Goal: Book appointment/travel/reservation

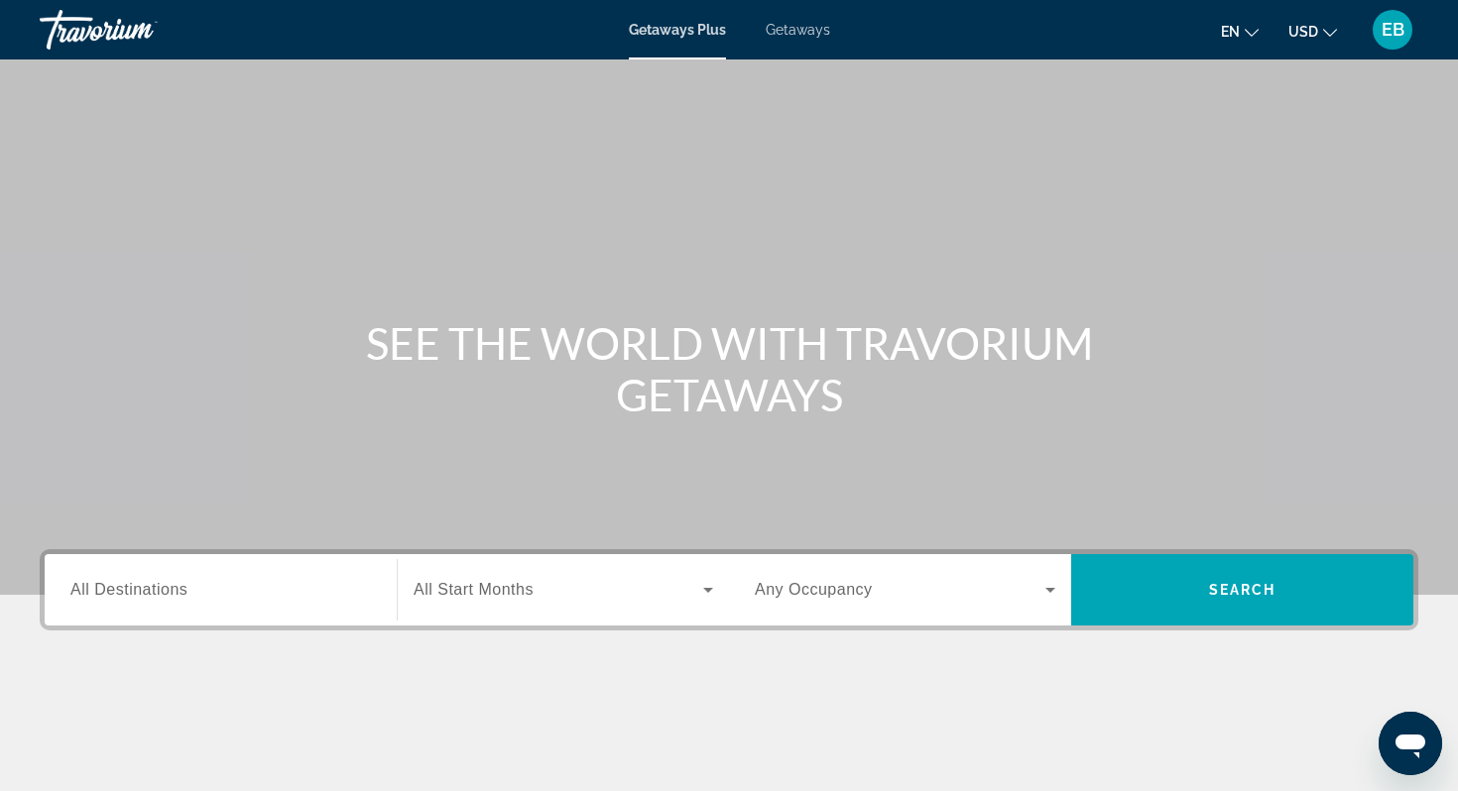
click at [290, 589] on input "Destination All Destinations" at bounding box center [220, 591] width 300 height 24
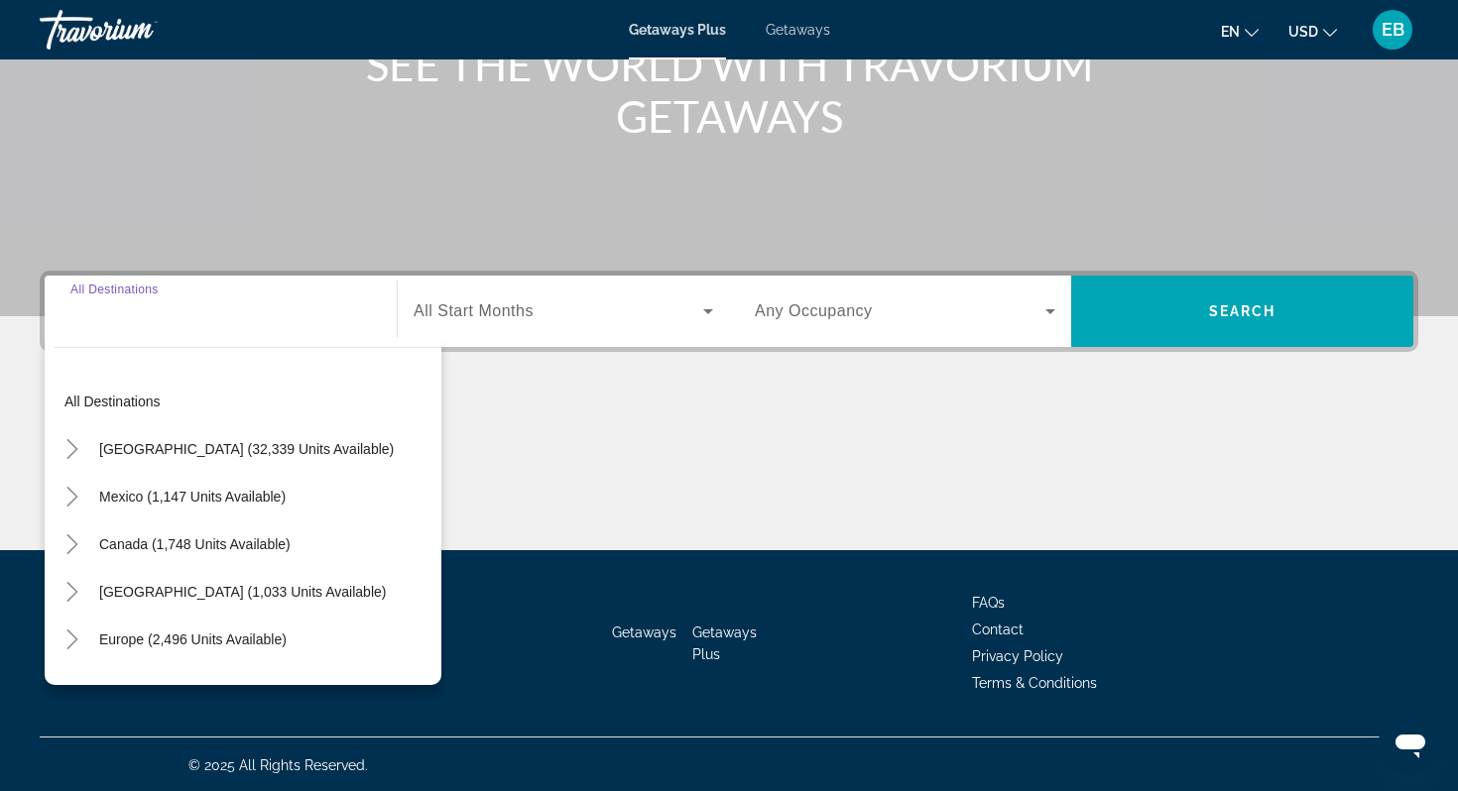
scroll to position [281, 0]
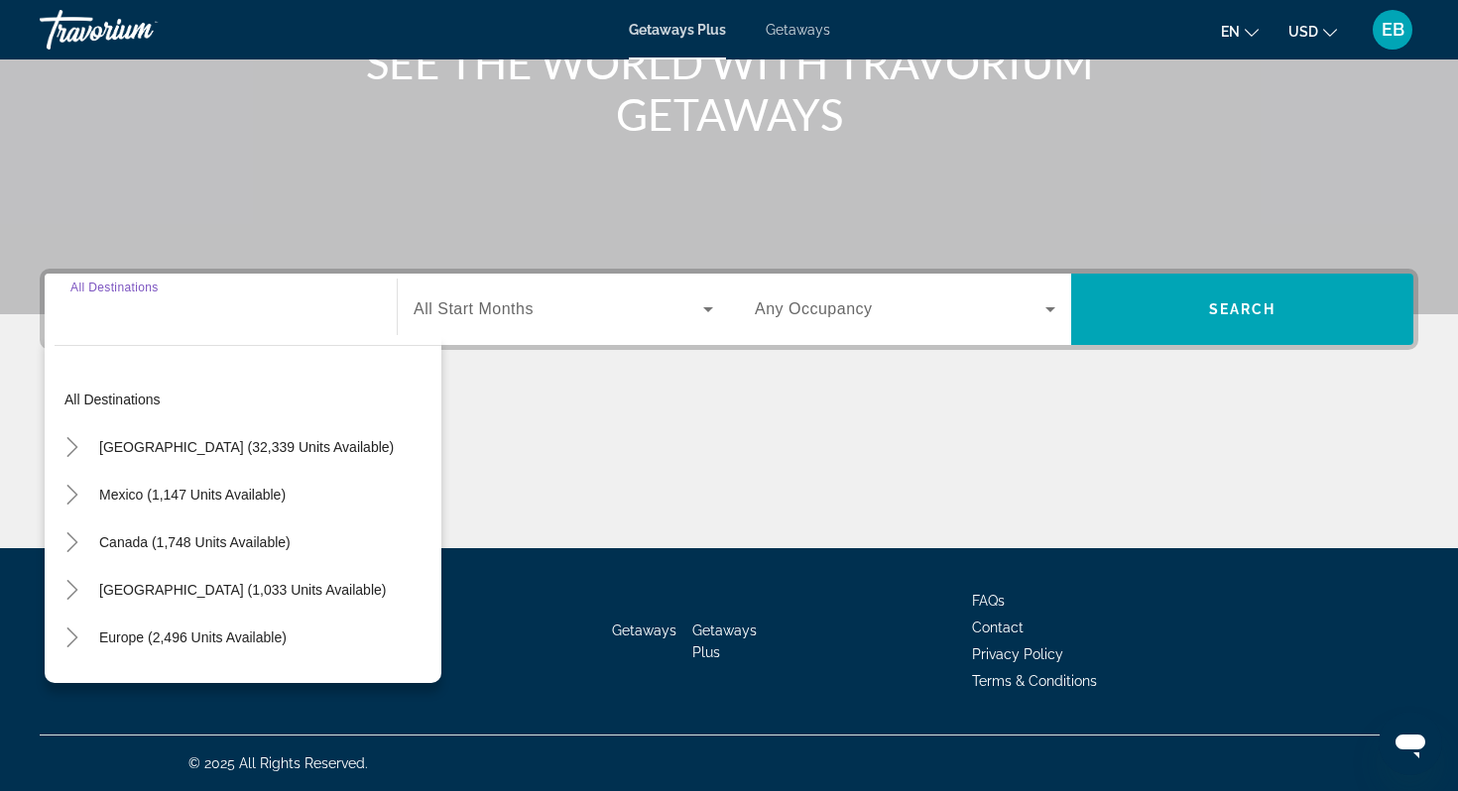
click at [227, 327] on div "Search widget" at bounding box center [220, 310] width 300 height 57
click at [209, 645] on span "Europe (2,496 units available)" at bounding box center [192, 638] width 187 height 16
type input "**********"
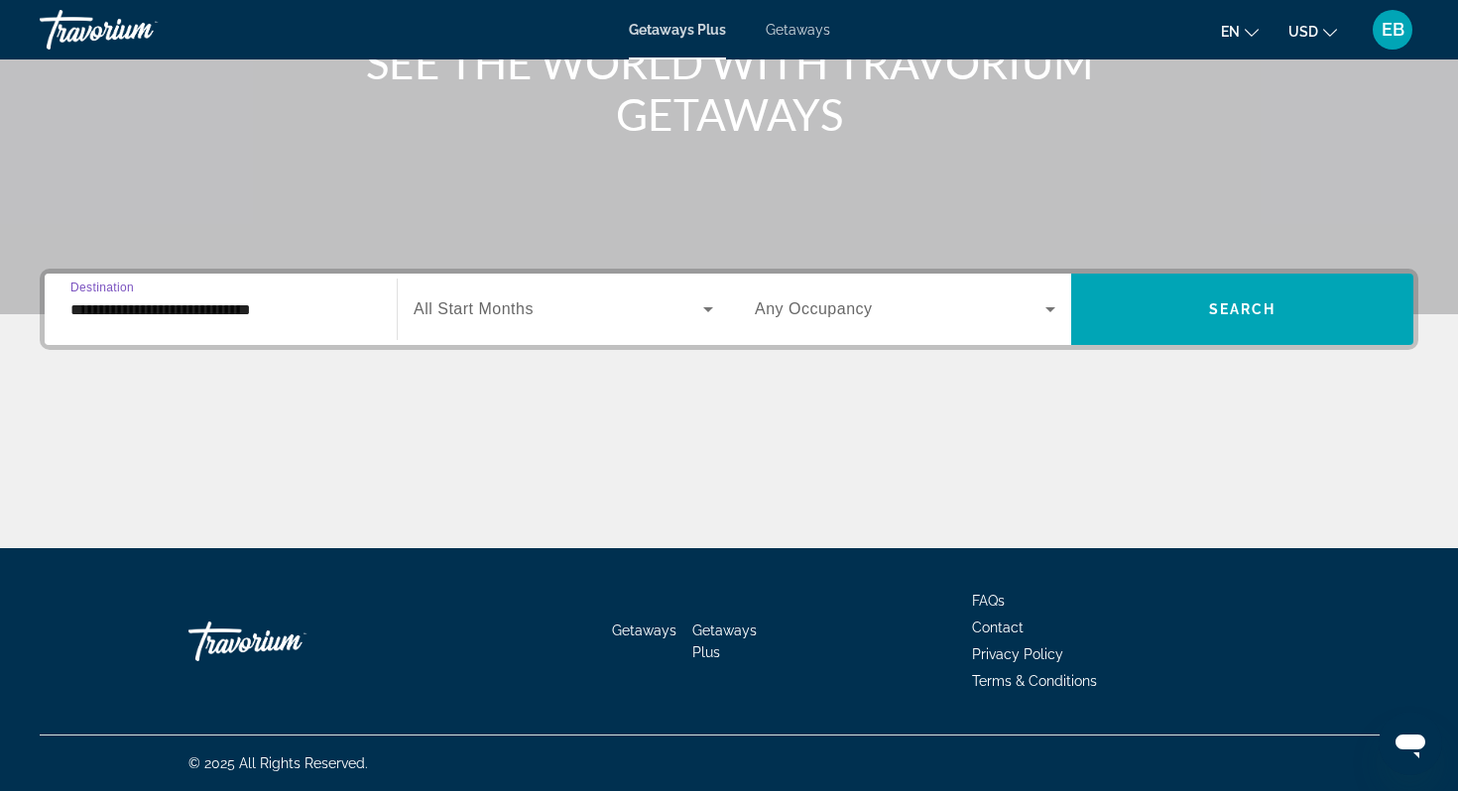
click at [235, 312] on input "**********" at bounding box center [220, 311] width 300 height 24
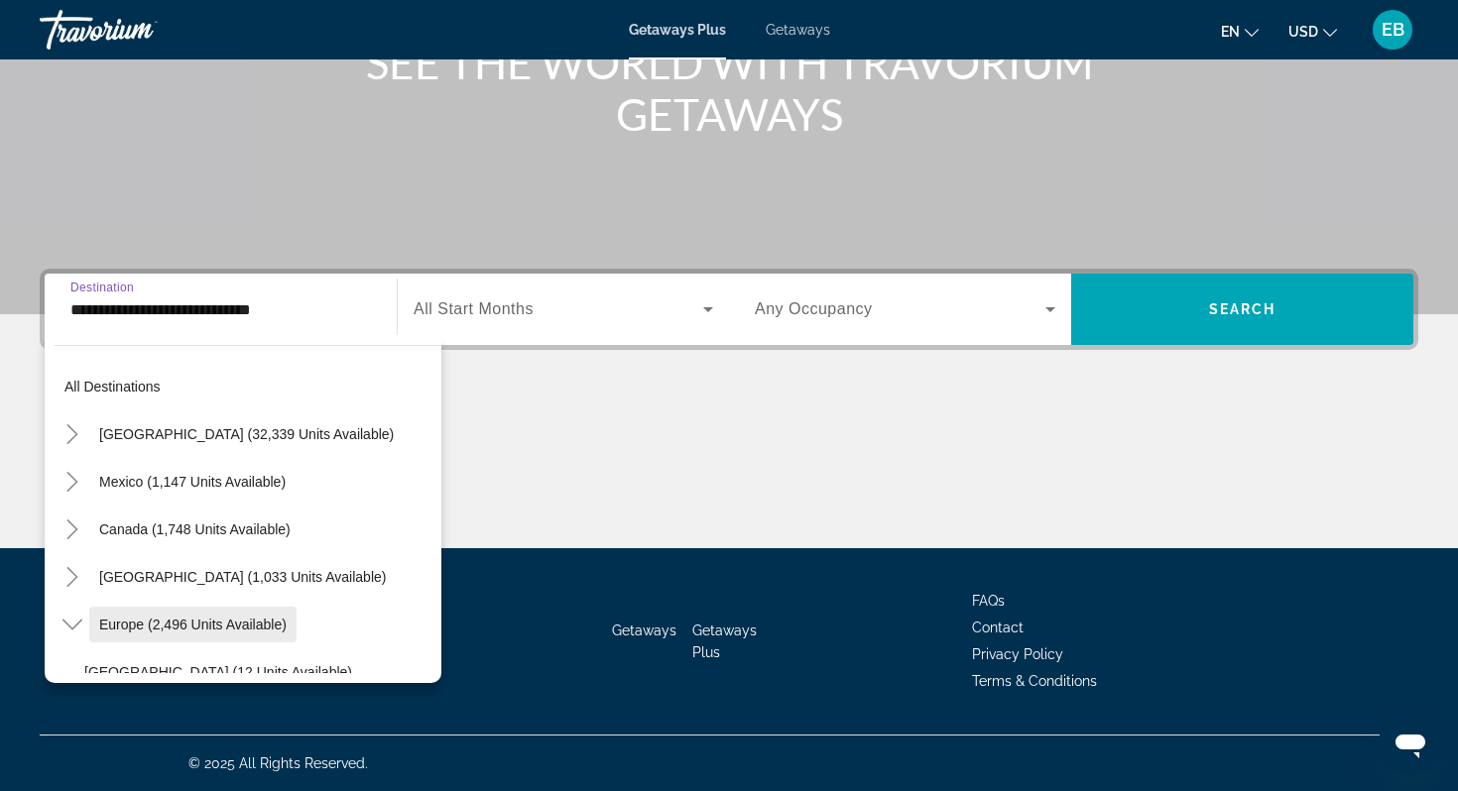
scroll to position [0, 0]
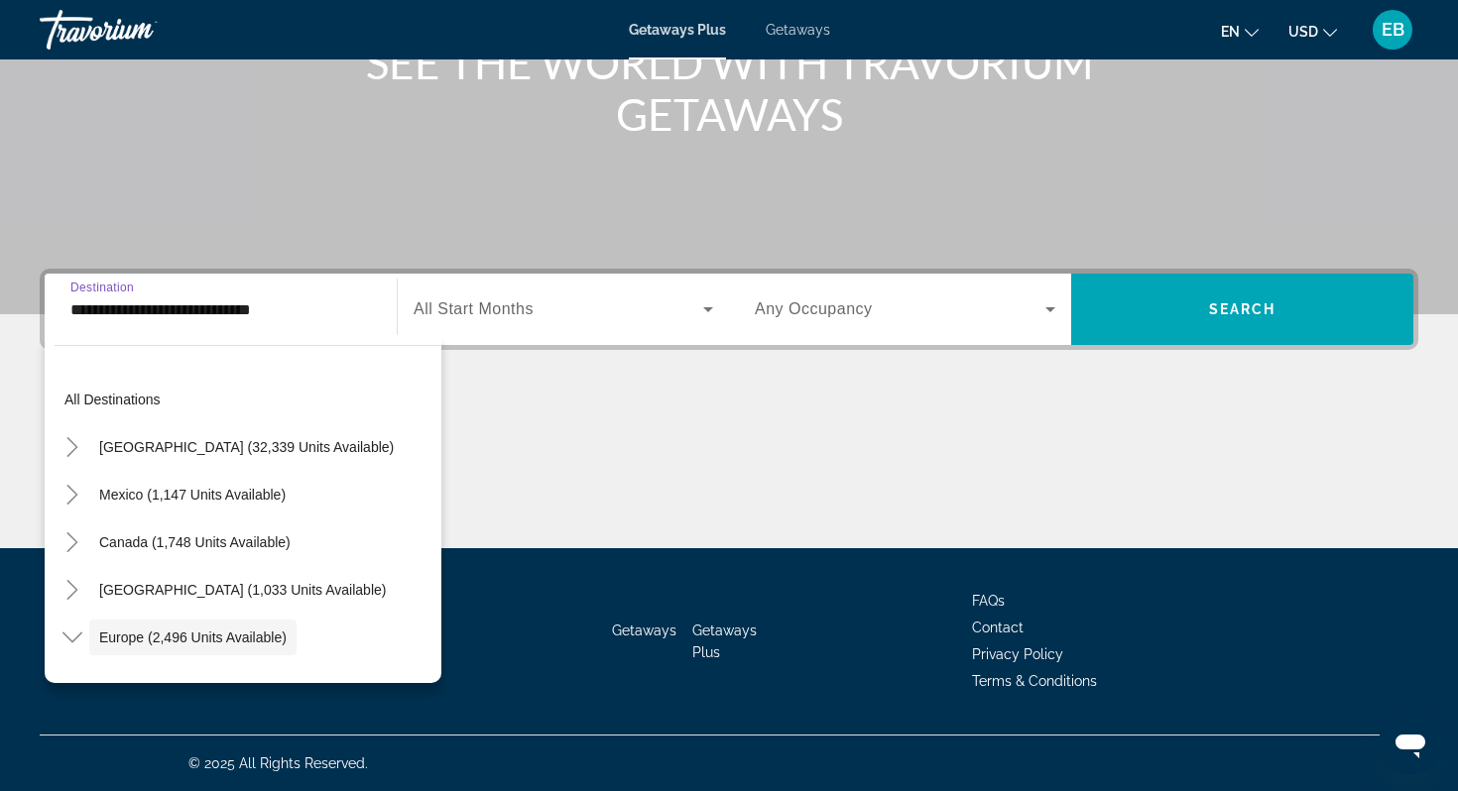
click at [626, 467] on div "Main content" at bounding box center [729, 474] width 1378 height 149
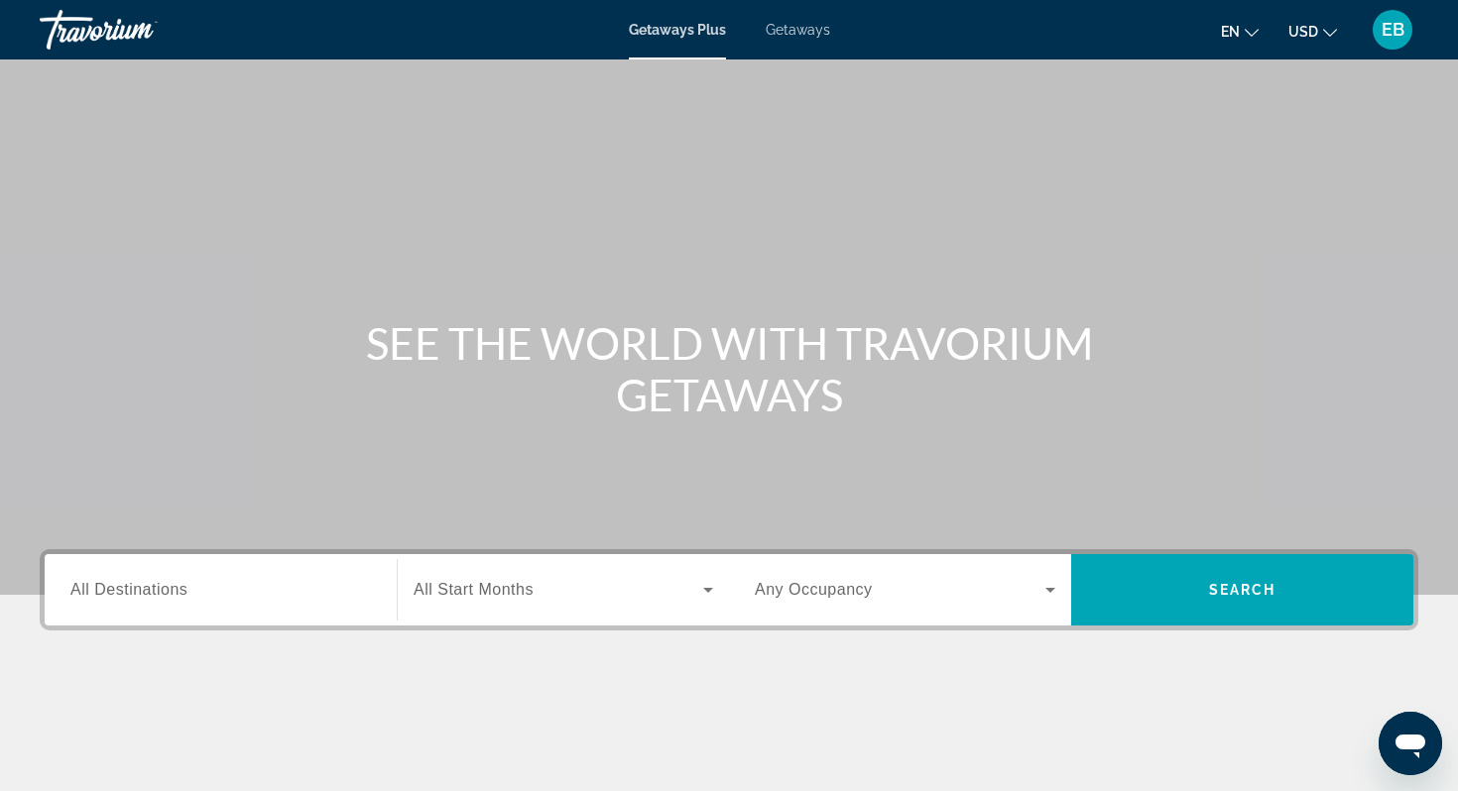
click at [320, 592] on input "Destination All Destinations" at bounding box center [220, 591] width 300 height 24
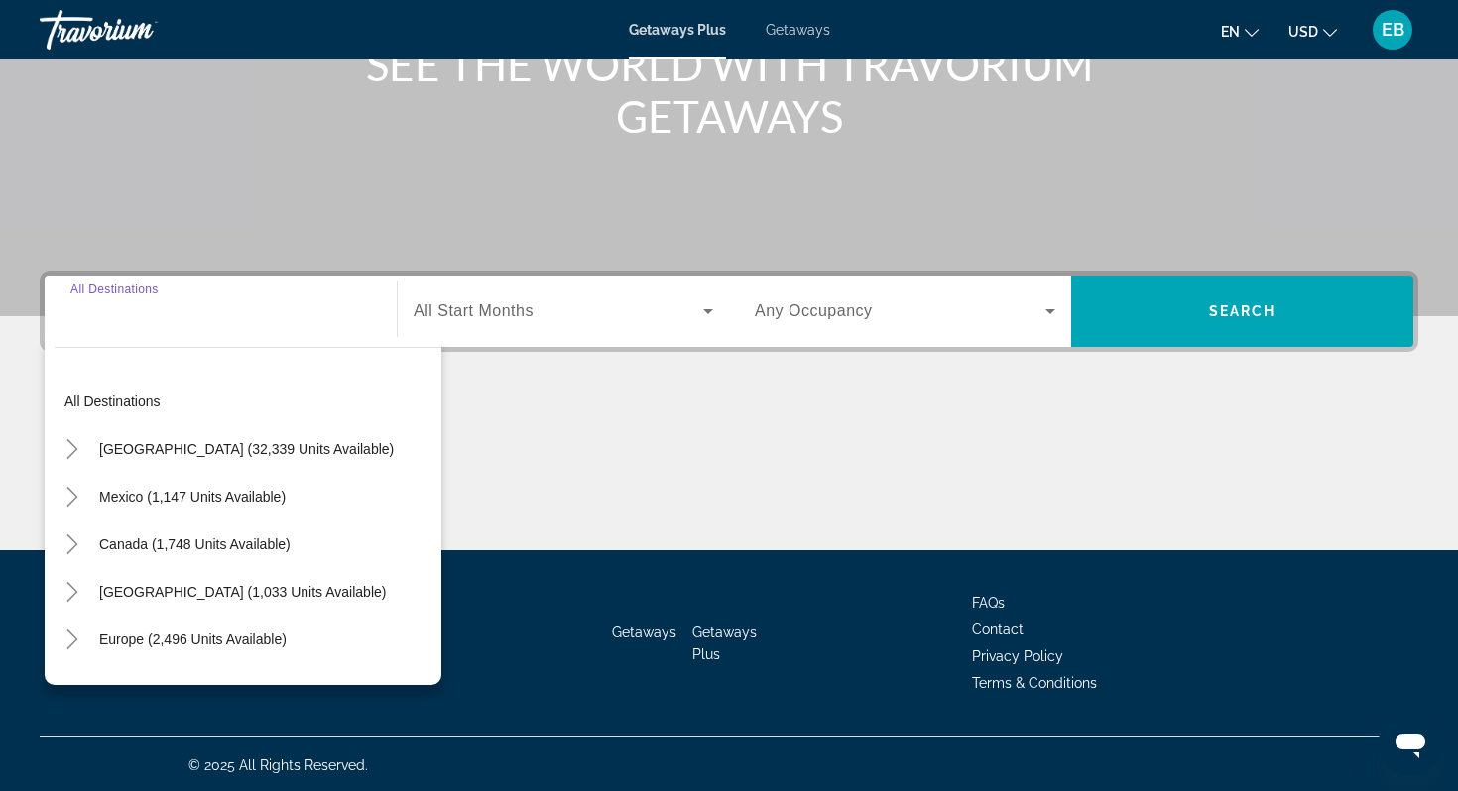
scroll to position [281, 0]
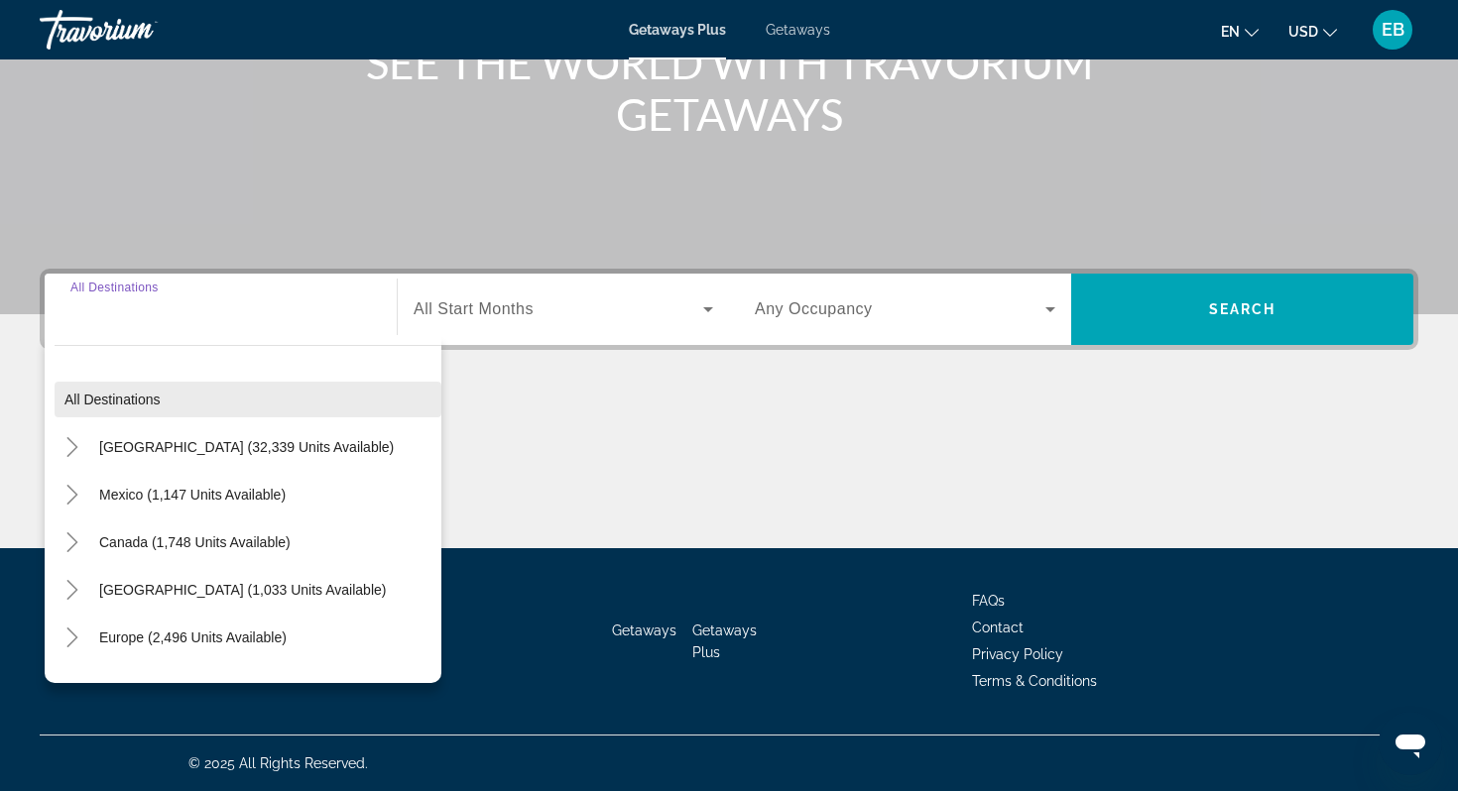
click at [163, 405] on span "Search widget" at bounding box center [248, 400] width 387 height 48
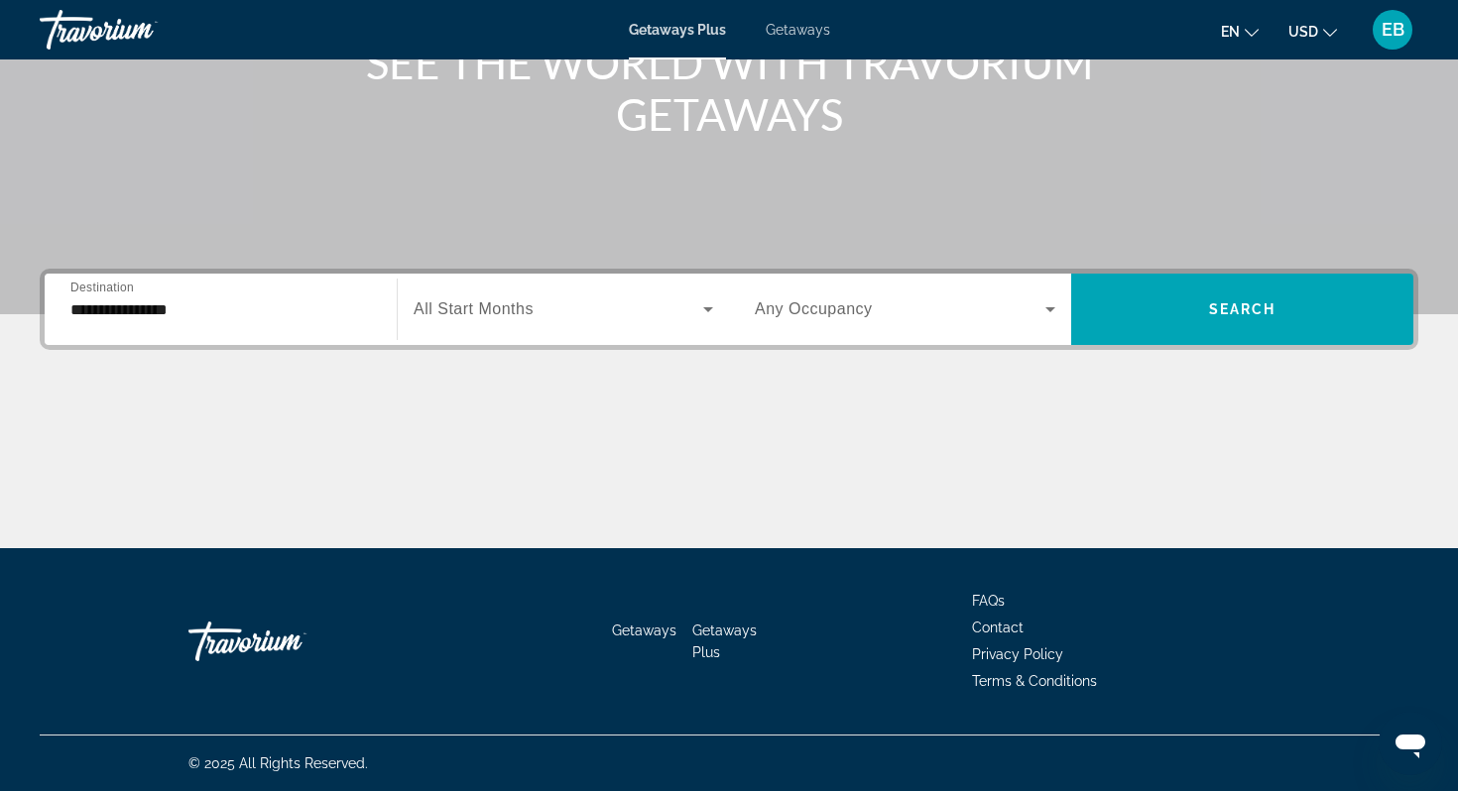
click at [216, 315] on input "**********" at bounding box center [220, 311] width 300 height 24
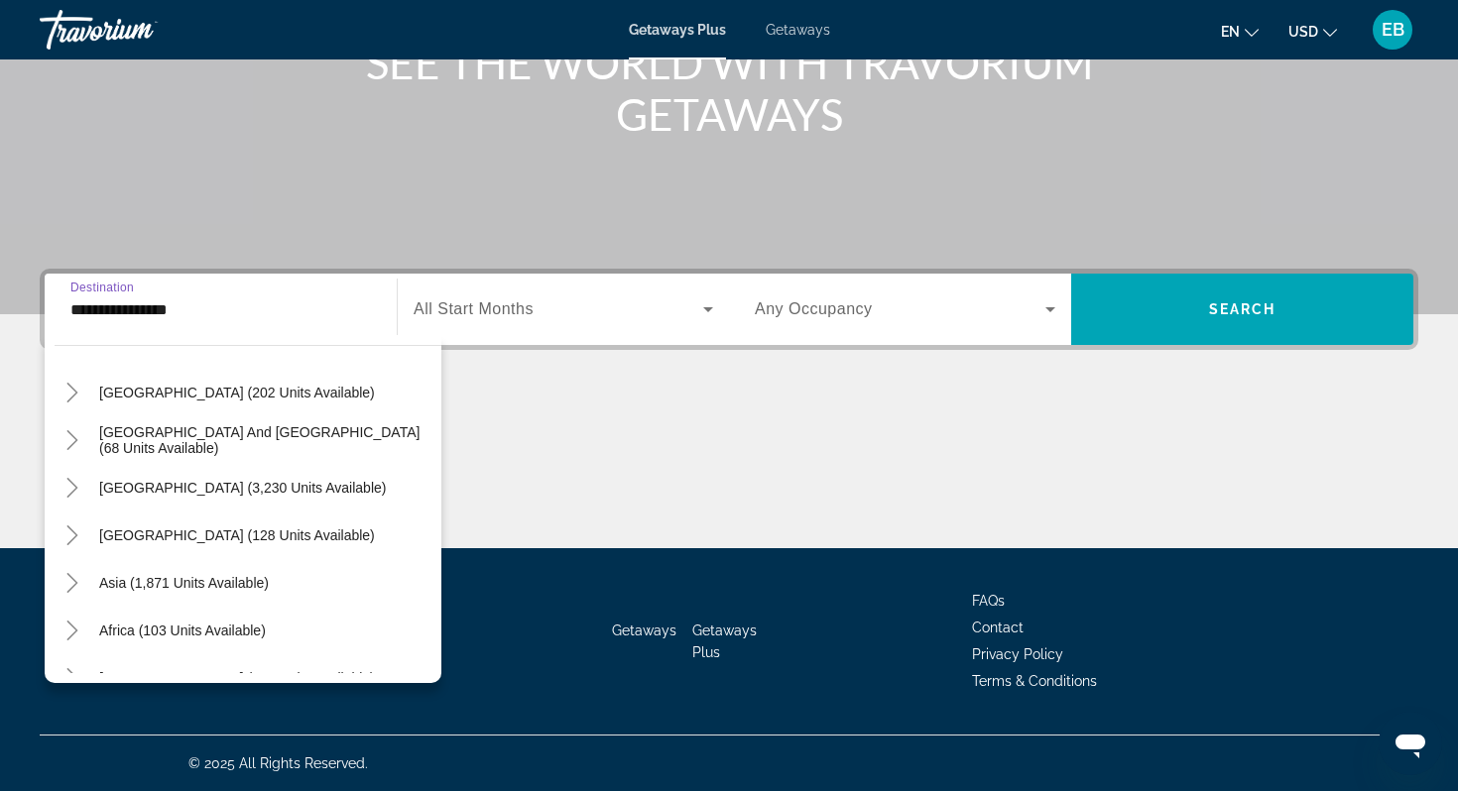
scroll to position [321, 0]
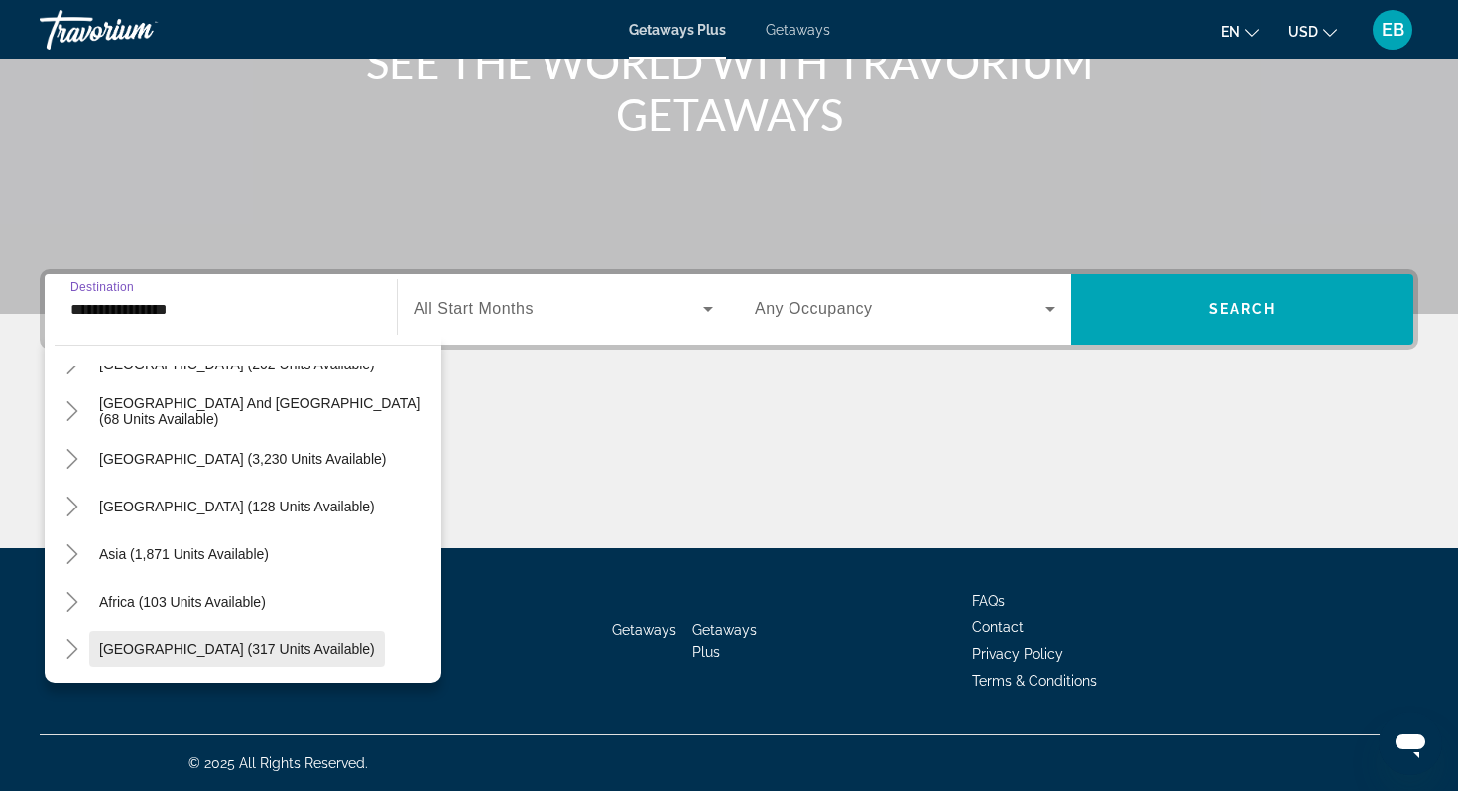
click at [212, 644] on span "[GEOGRAPHIC_DATA] (317 units available)" at bounding box center [237, 650] width 276 height 16
type input "**********"
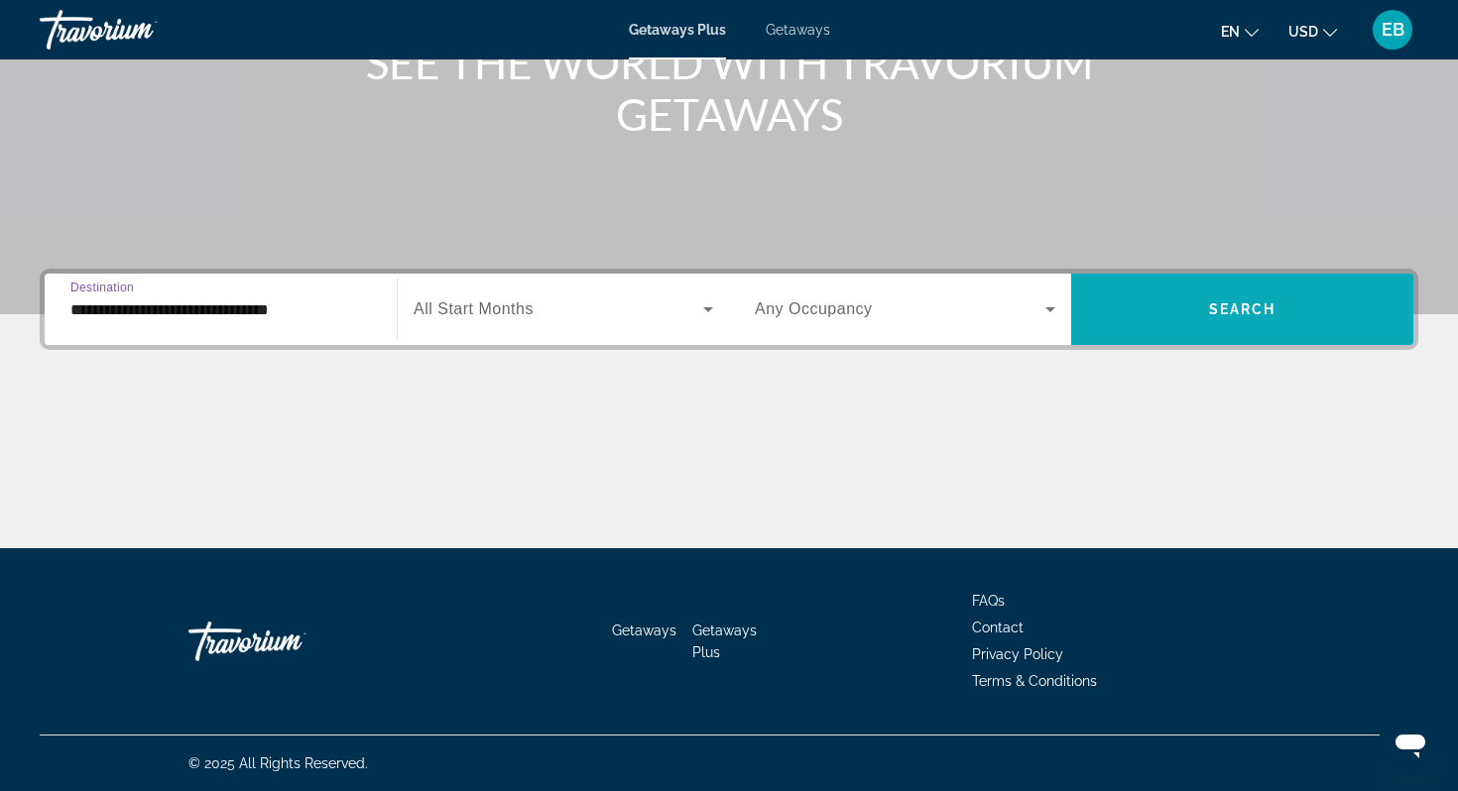
click at [1286, 308] on span "Search widget" at bounding box center [1242, 310] width 342 height 48
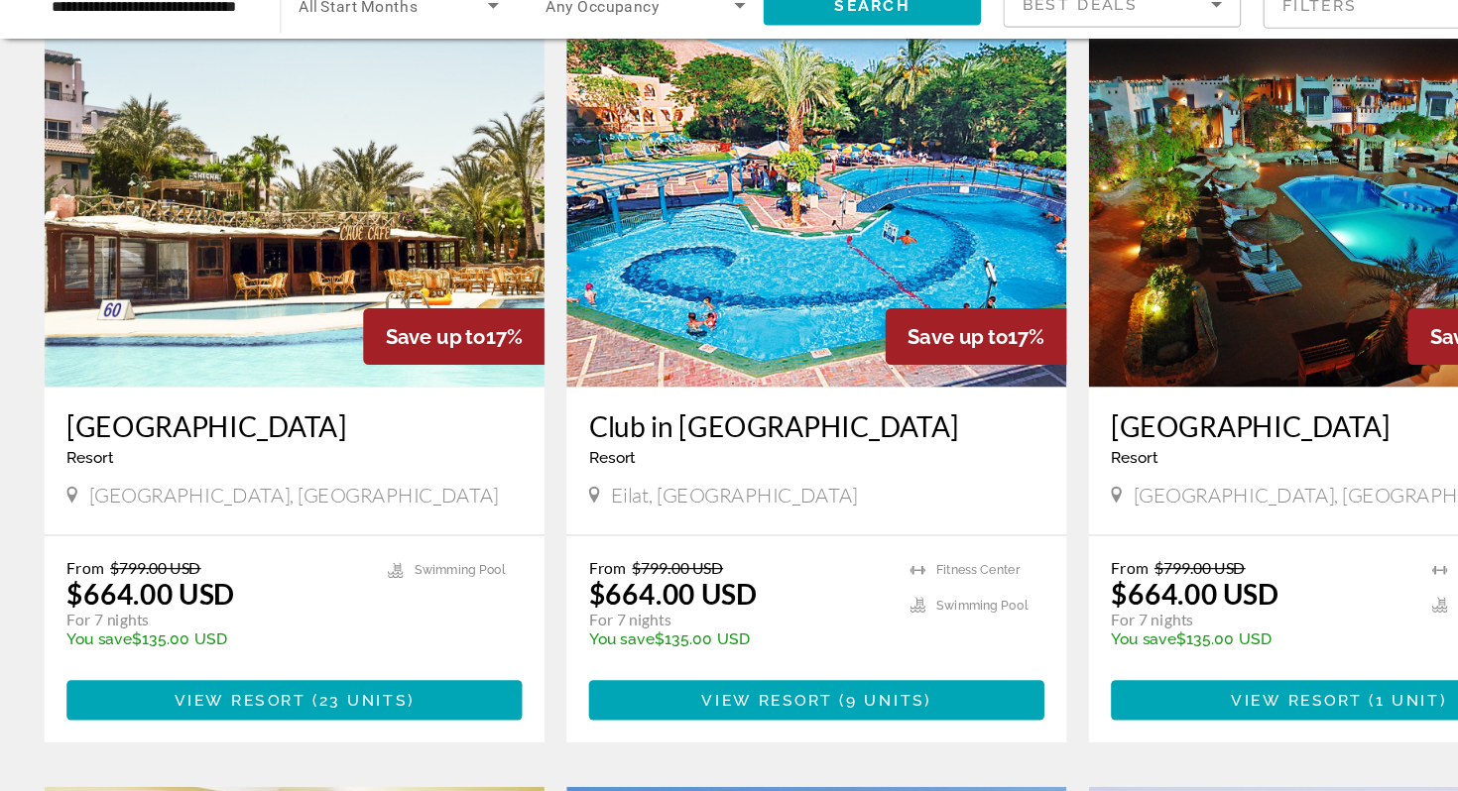
scroll to position [1369, 0]
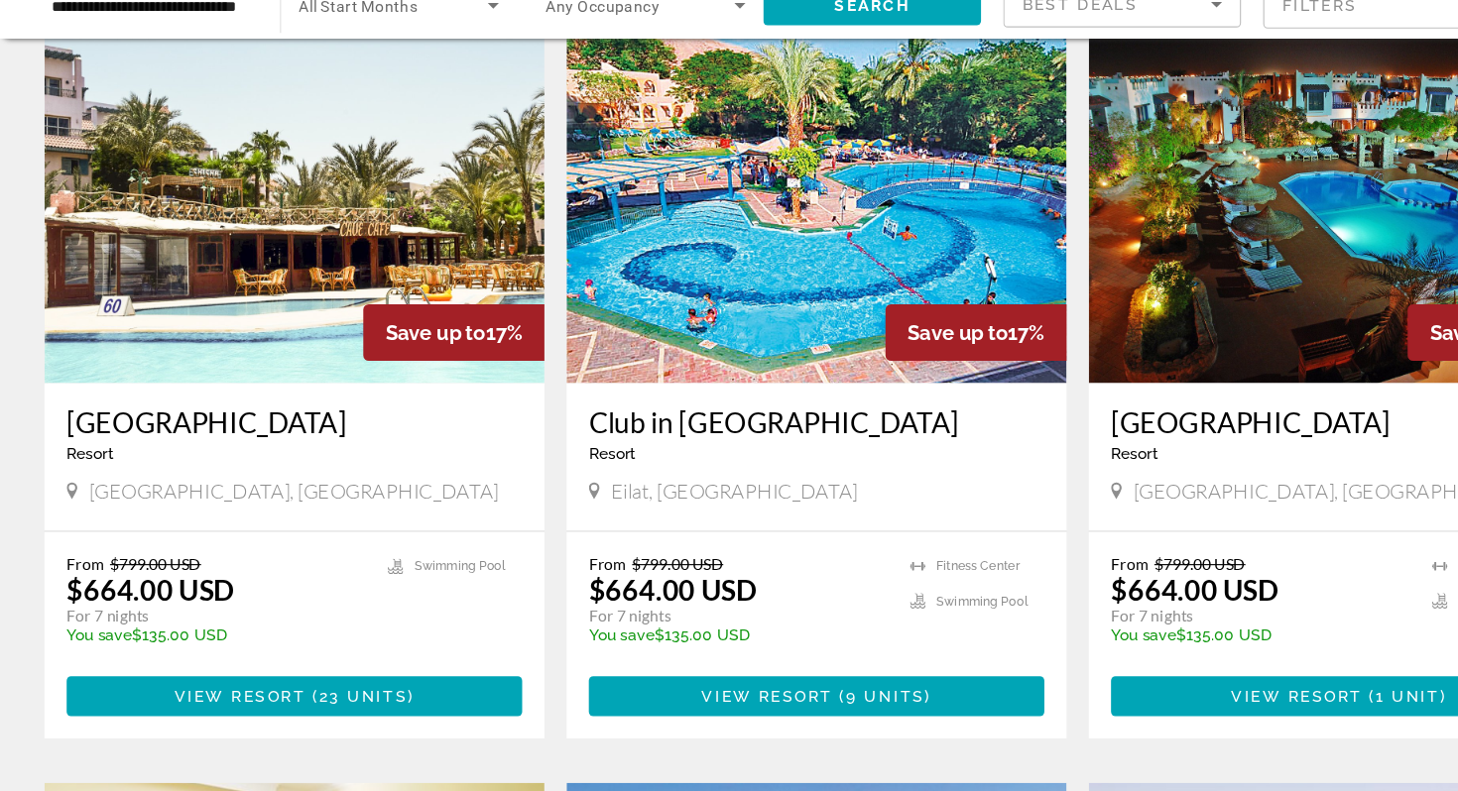
click at [819, 383] on span "Save up to" at bounding box center [854, 381] width 89 height 21
click at [669, 701] on span "View Resort" at bounding box center [684, 706] width 117 height 16
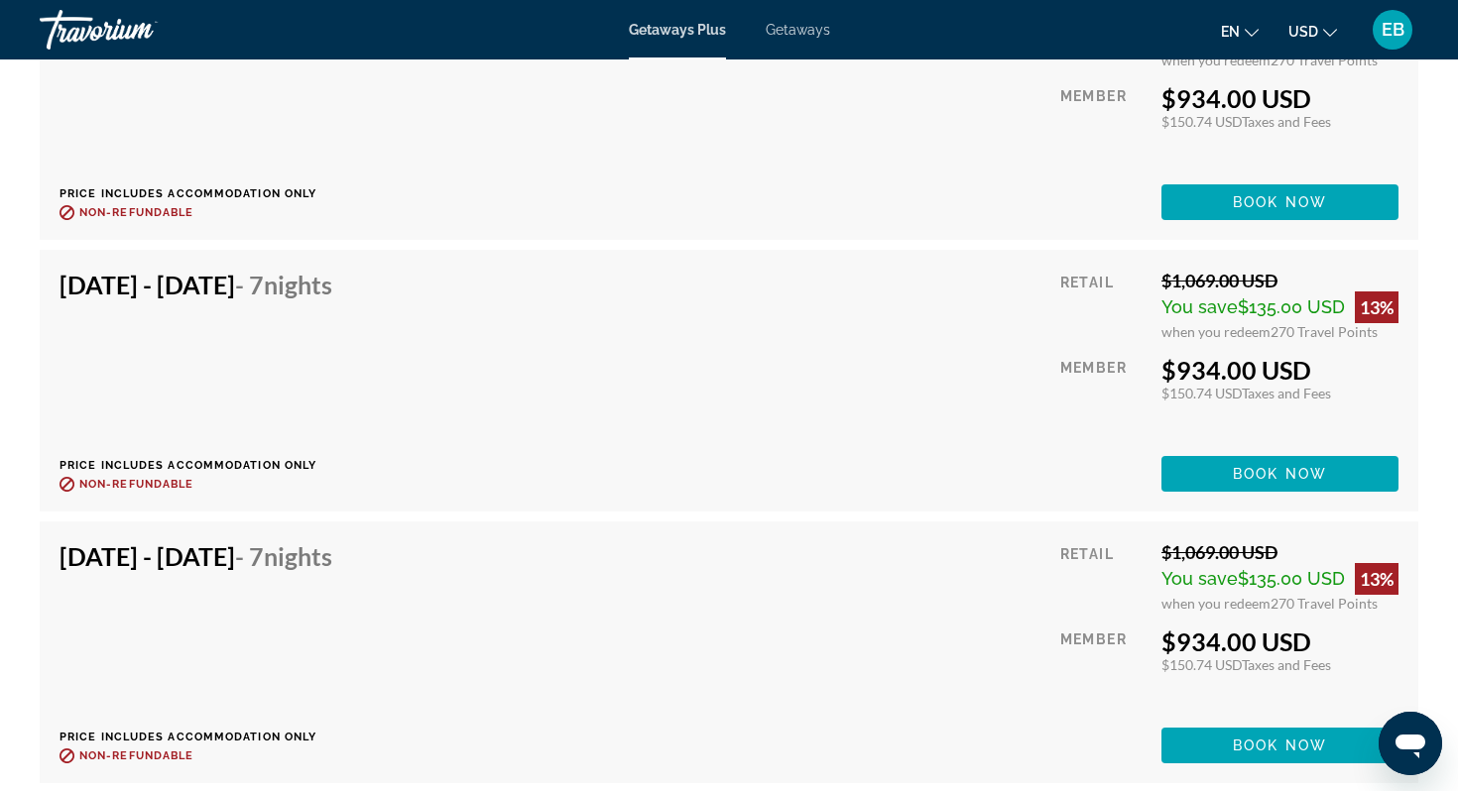
scroll to position [3720, 0]
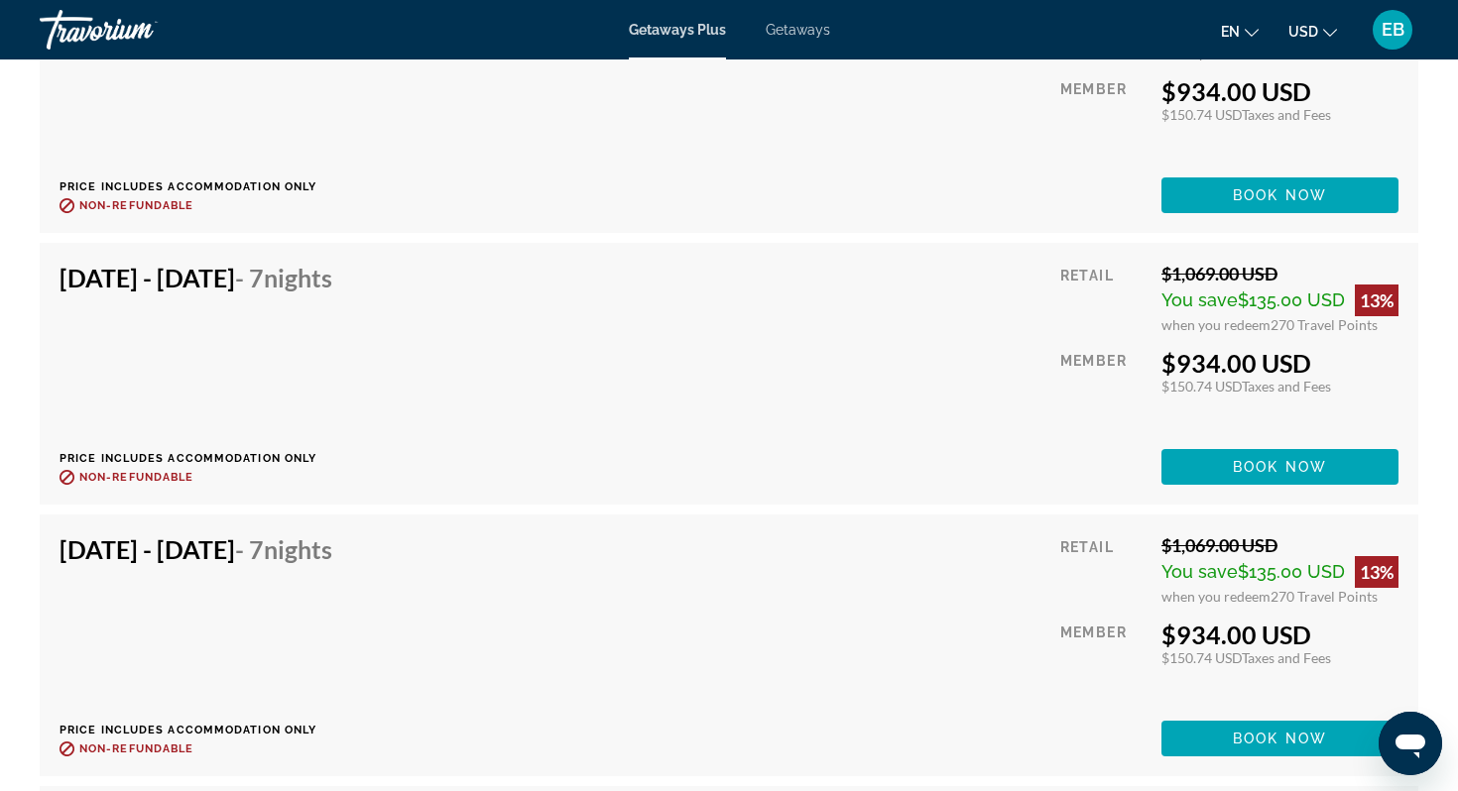
click at [1328, 37] on button "USD USD ($) MXN (Mex$) CAD (Can$) GBP (£) EUR (€) AUD (A$) NZD (NZ$) CNY (CN¥)" at bounding box center [1312, 31] width 49 height 29
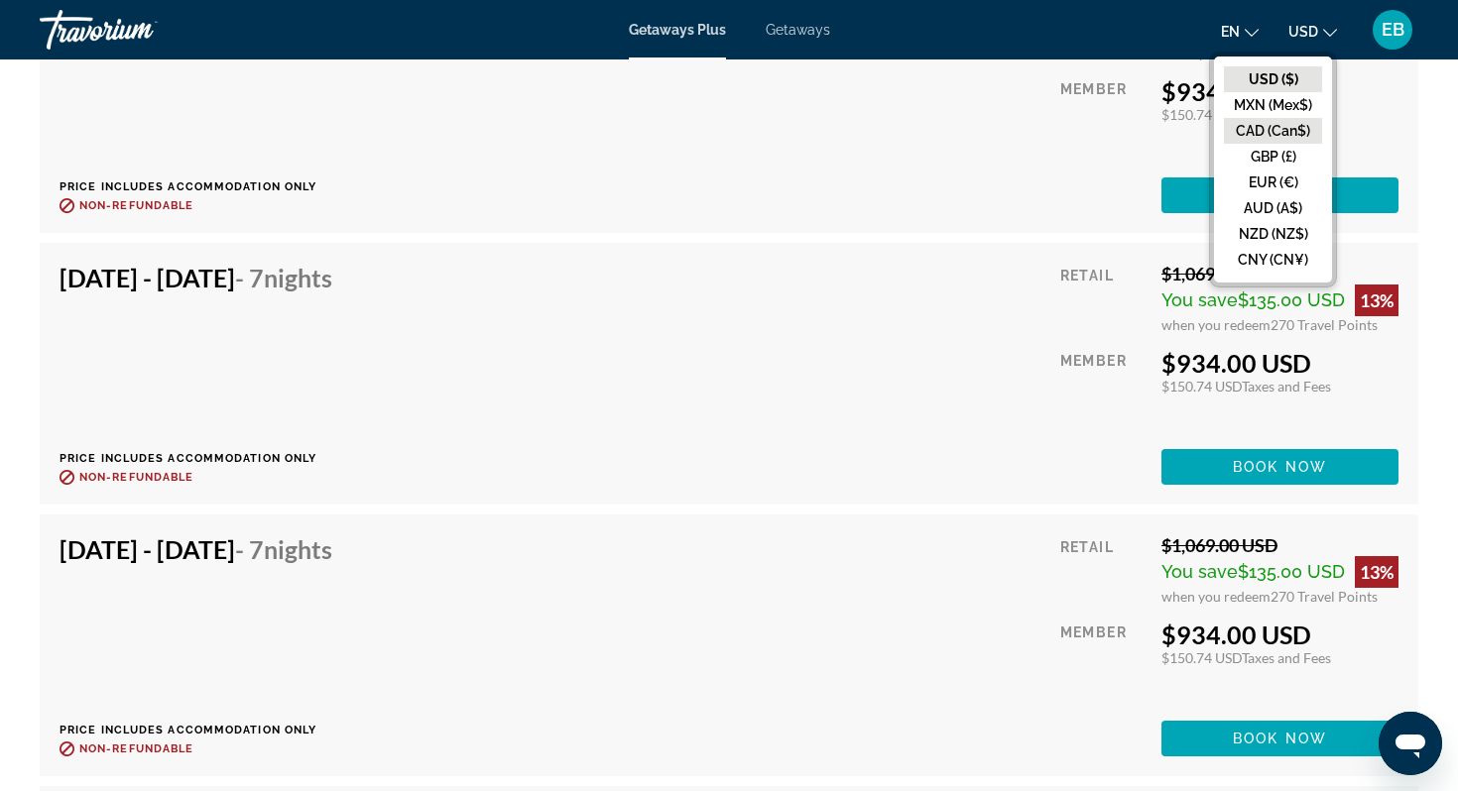
click at [1280, 130] on button "CAD (Can$)" at bounding box center [1273, 131] width 98 height 26
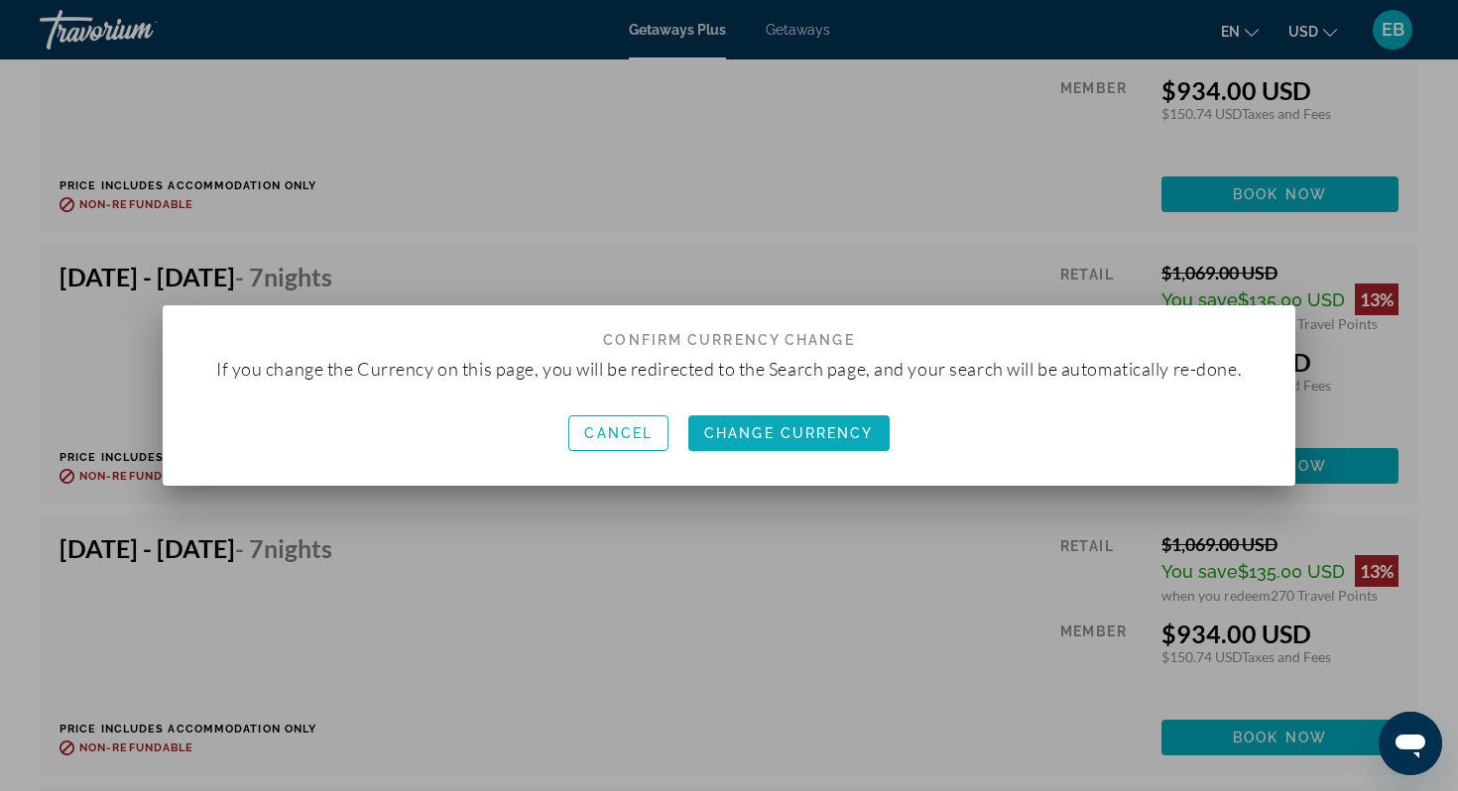
click at [777, 419] on span "button" at bounding box center [788, 434] width 201 height 48
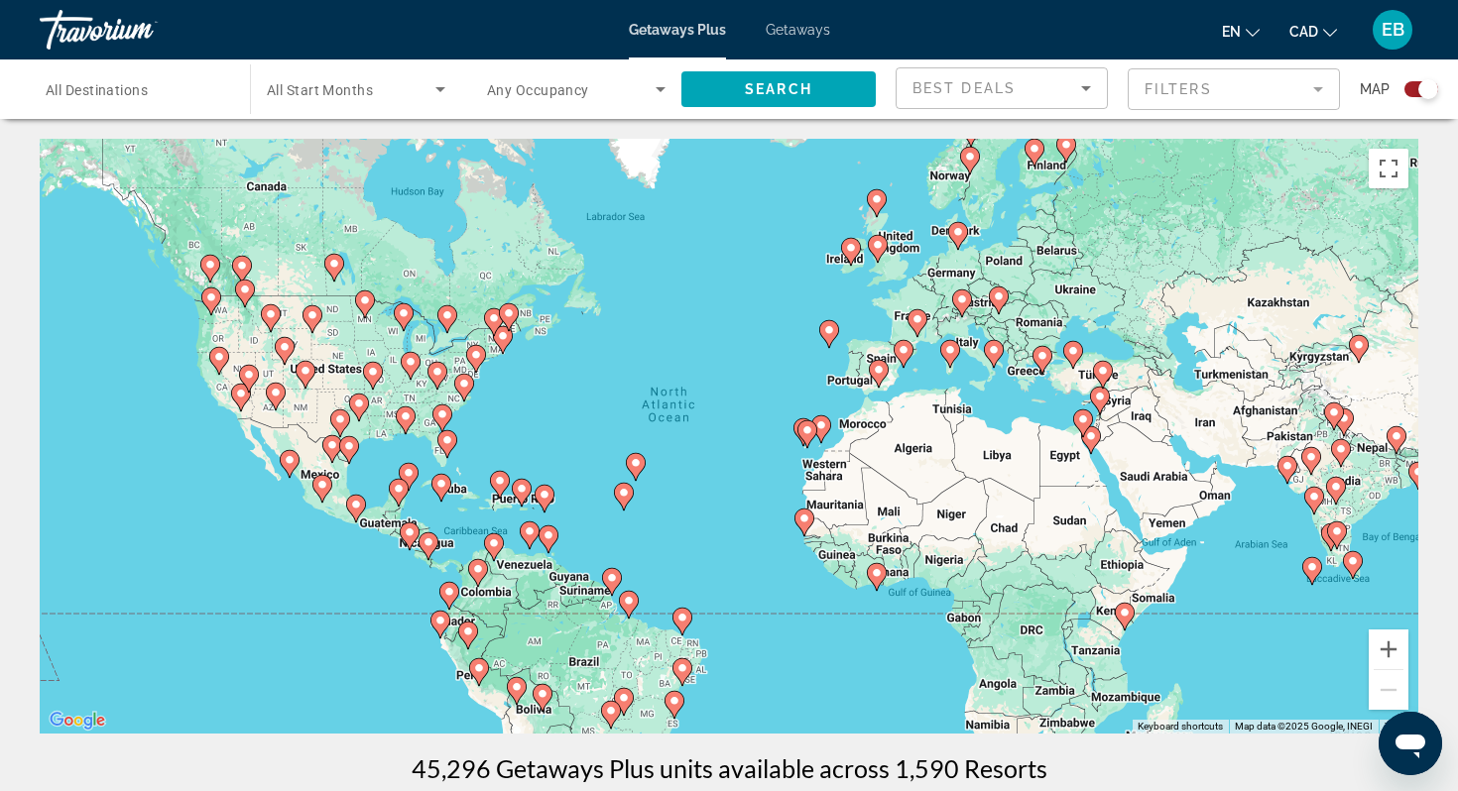
click at [187, 107] on div "Search widget" at bounding box center [135, 89] width 179 height 57
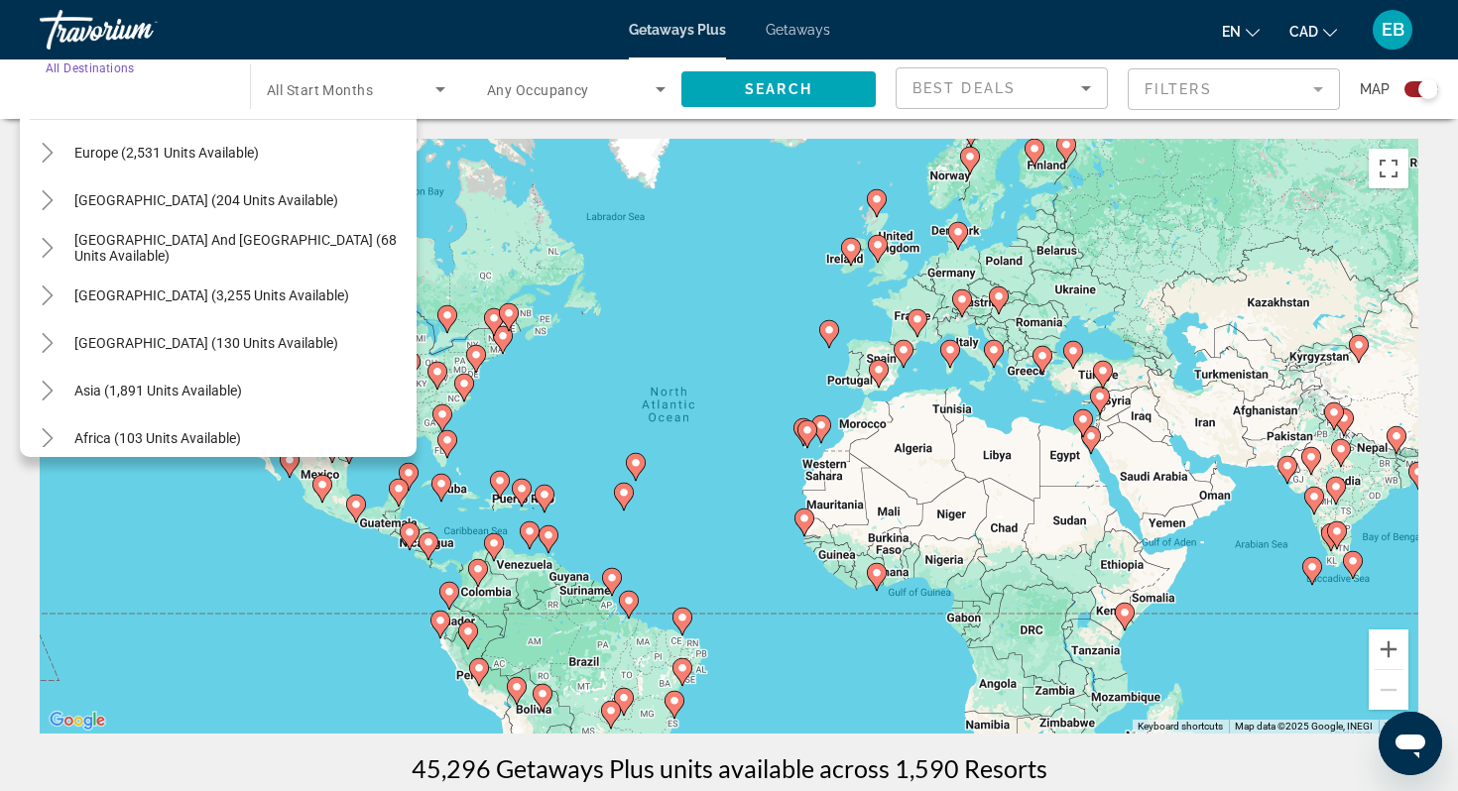
scroll to position [321, 0]
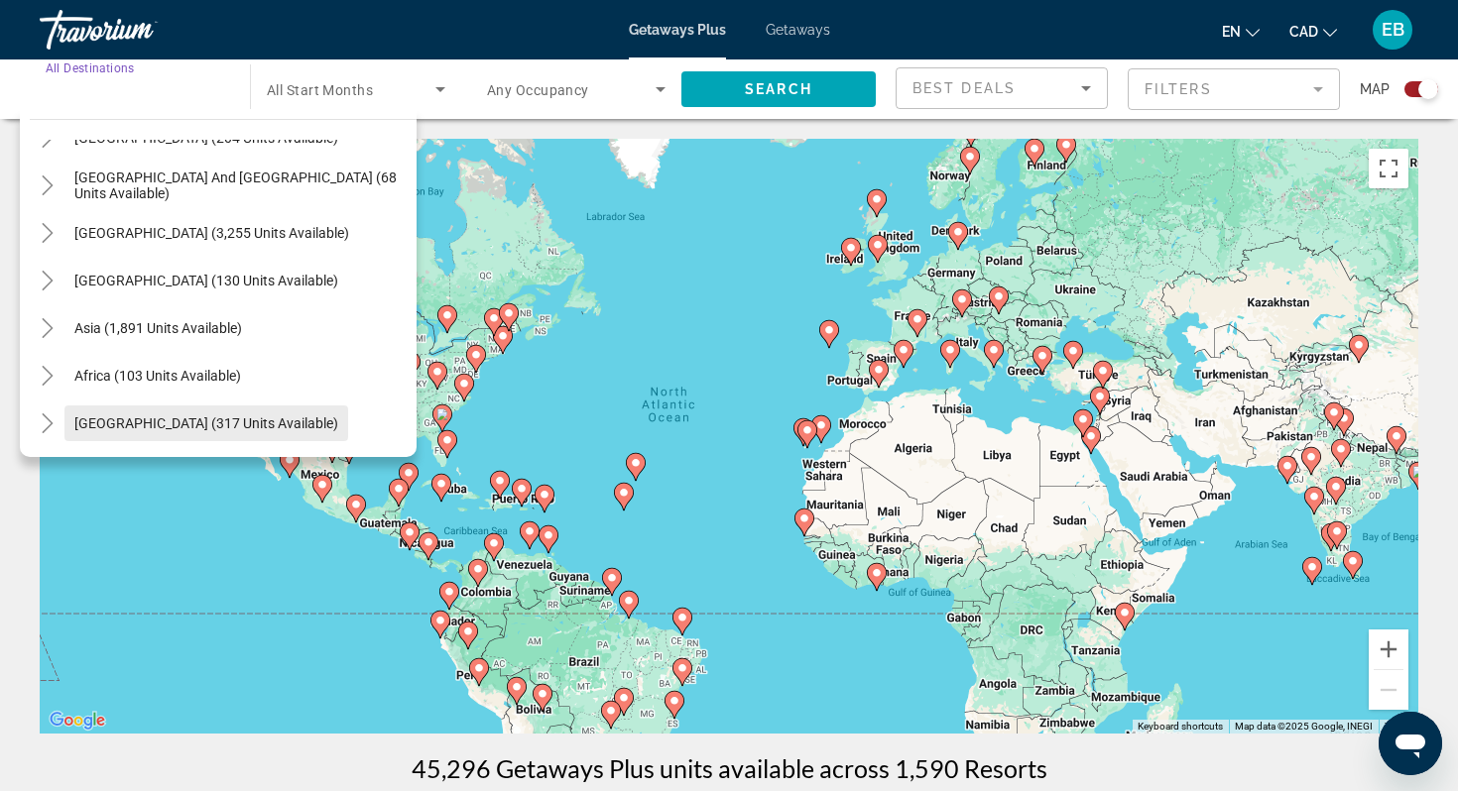
click at [187, 427] on span "[GEOGRAPHIC_DATA] (317 units available)" at bounding box center [206, 424] width 264 height 16
type input "**********"
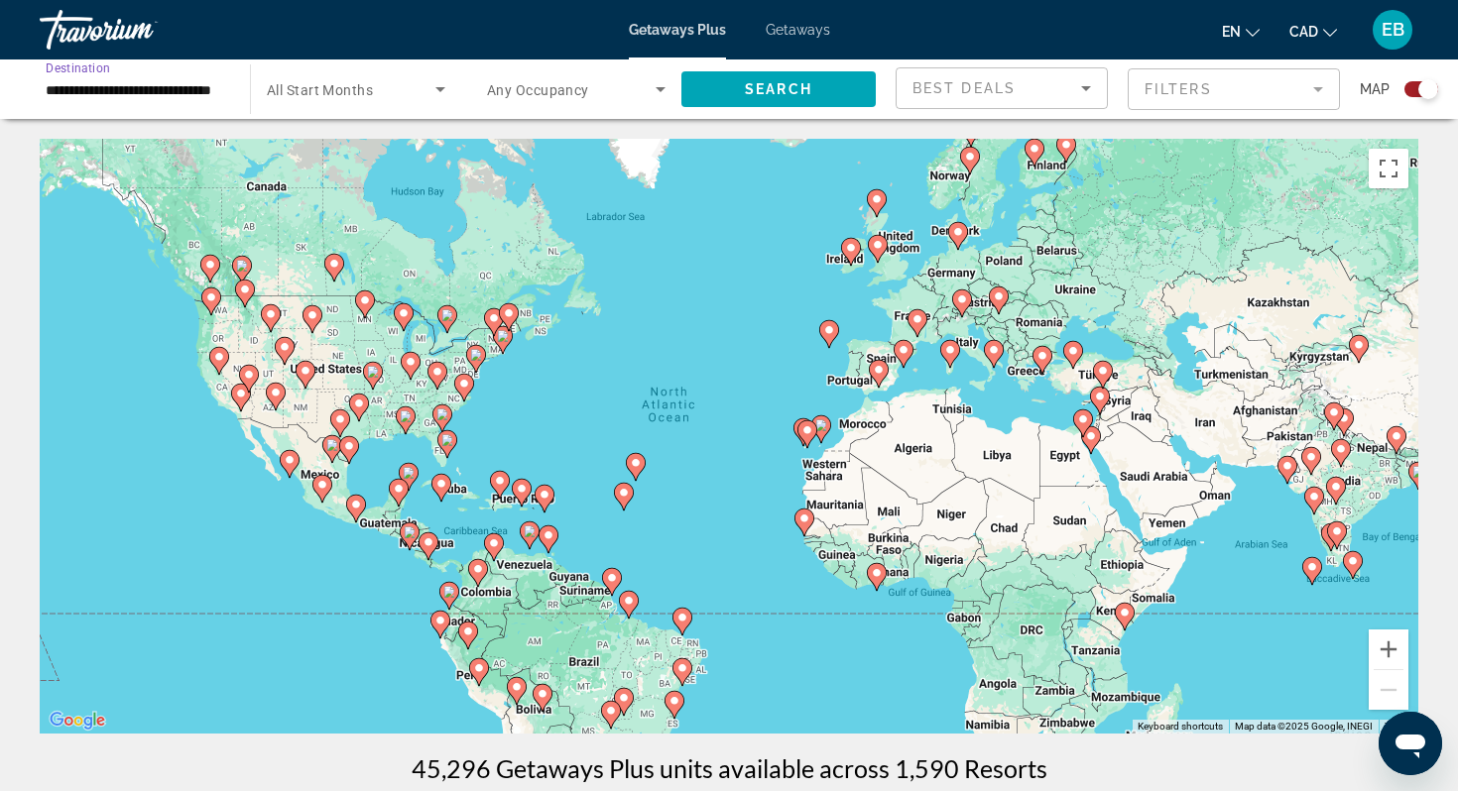
click at [615, 96] on span "Search widget" at bounding box center [571, 89] width 169 height 24
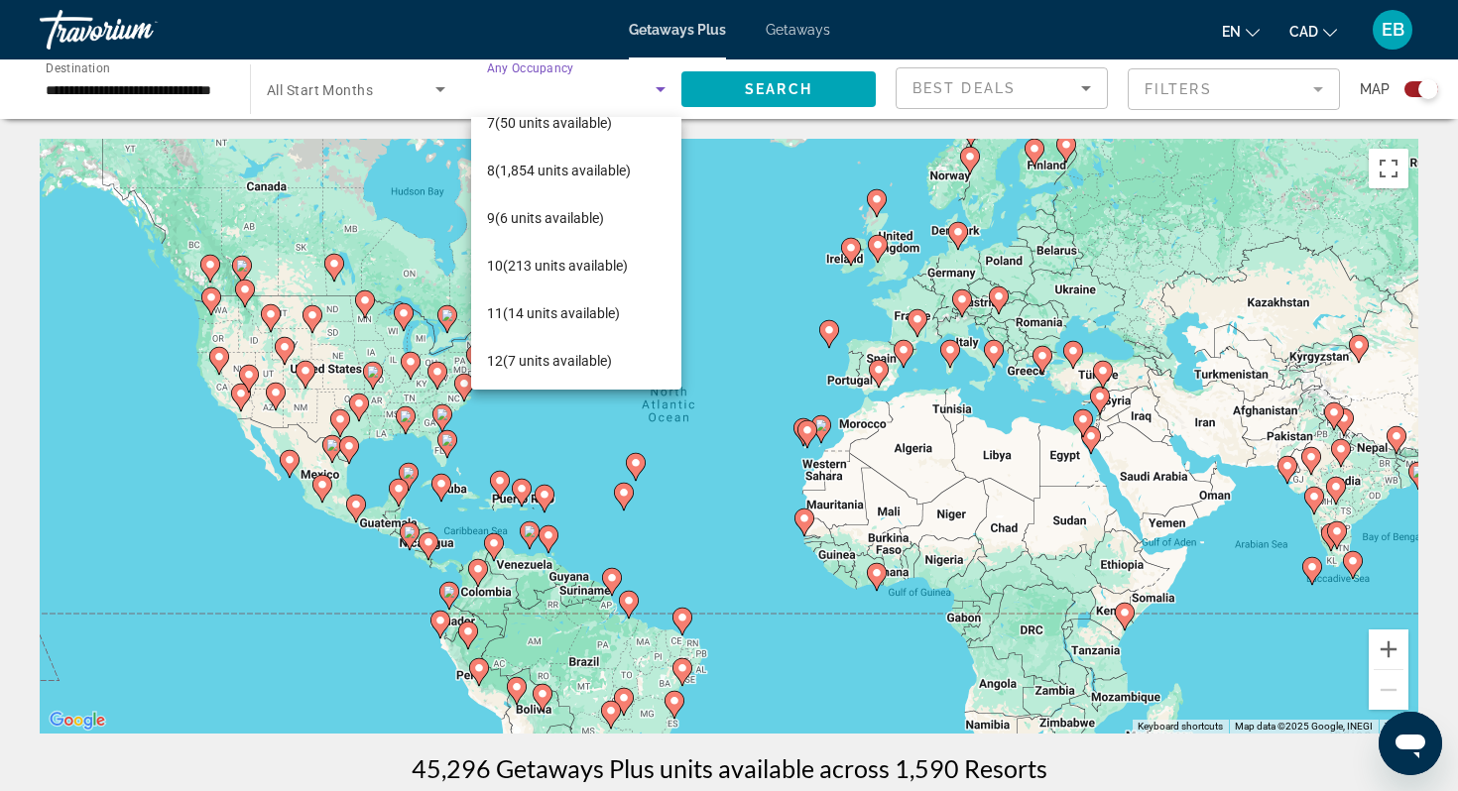
scroll to position [314, 0]
click at [573, 174] on span "8 (1,854 units available)" at bounding box center [559, 168] width 144 height 24
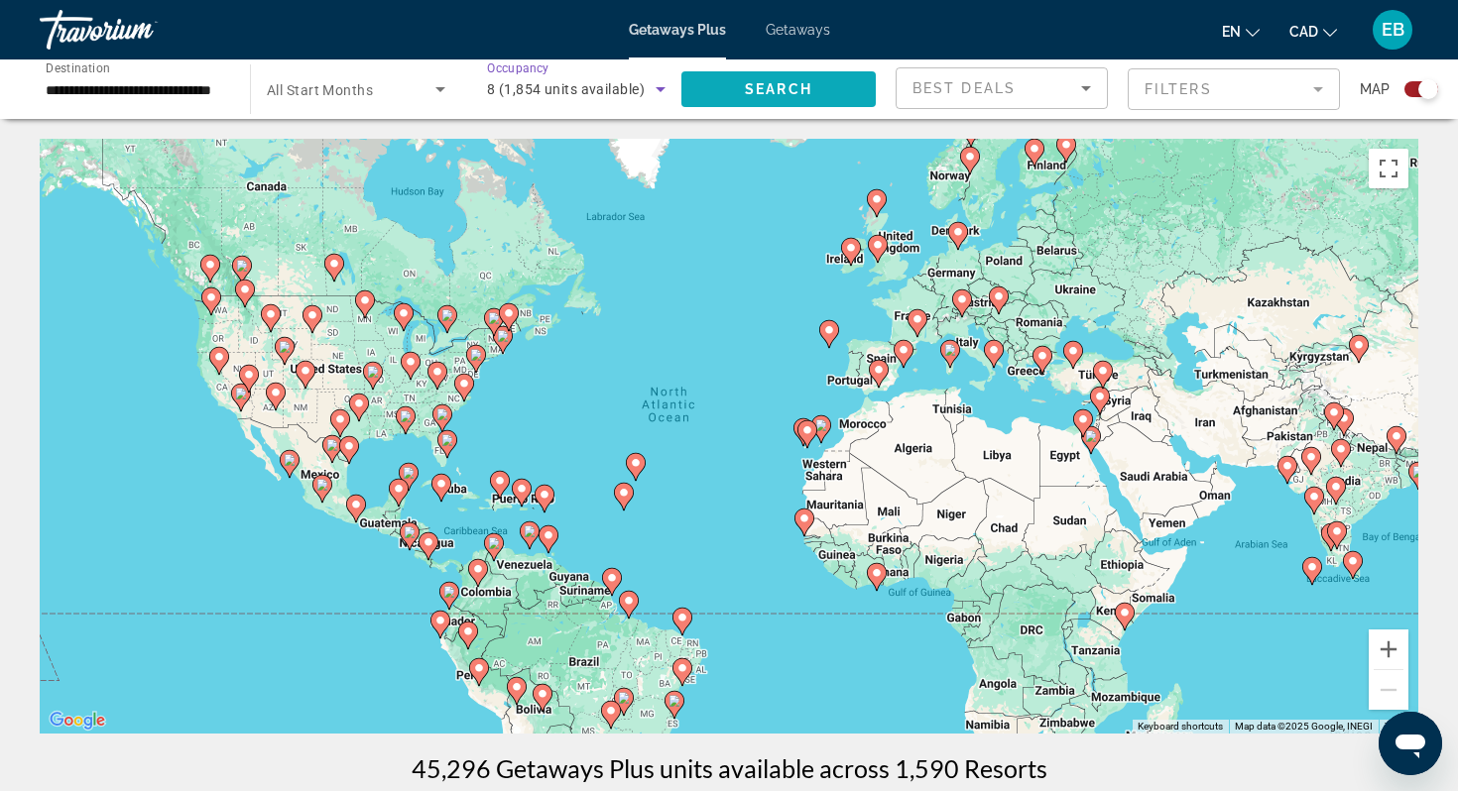
click at [822, 95] on span "Search widget" at bounding box center [778, 89] width 194 height 48
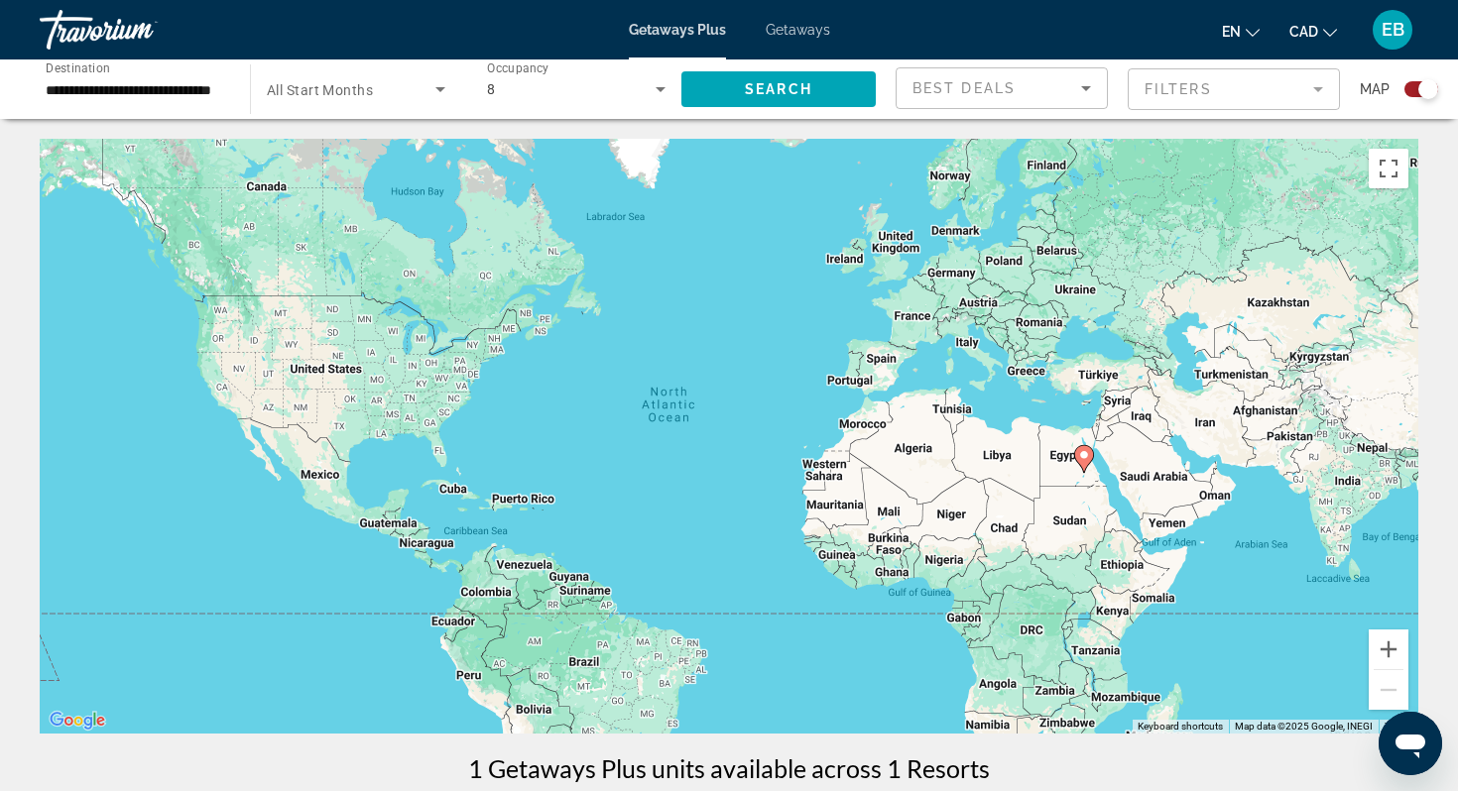
click at [662, 83] on icon "Search widget" at bounding box center [661, 89] width 24 height 24
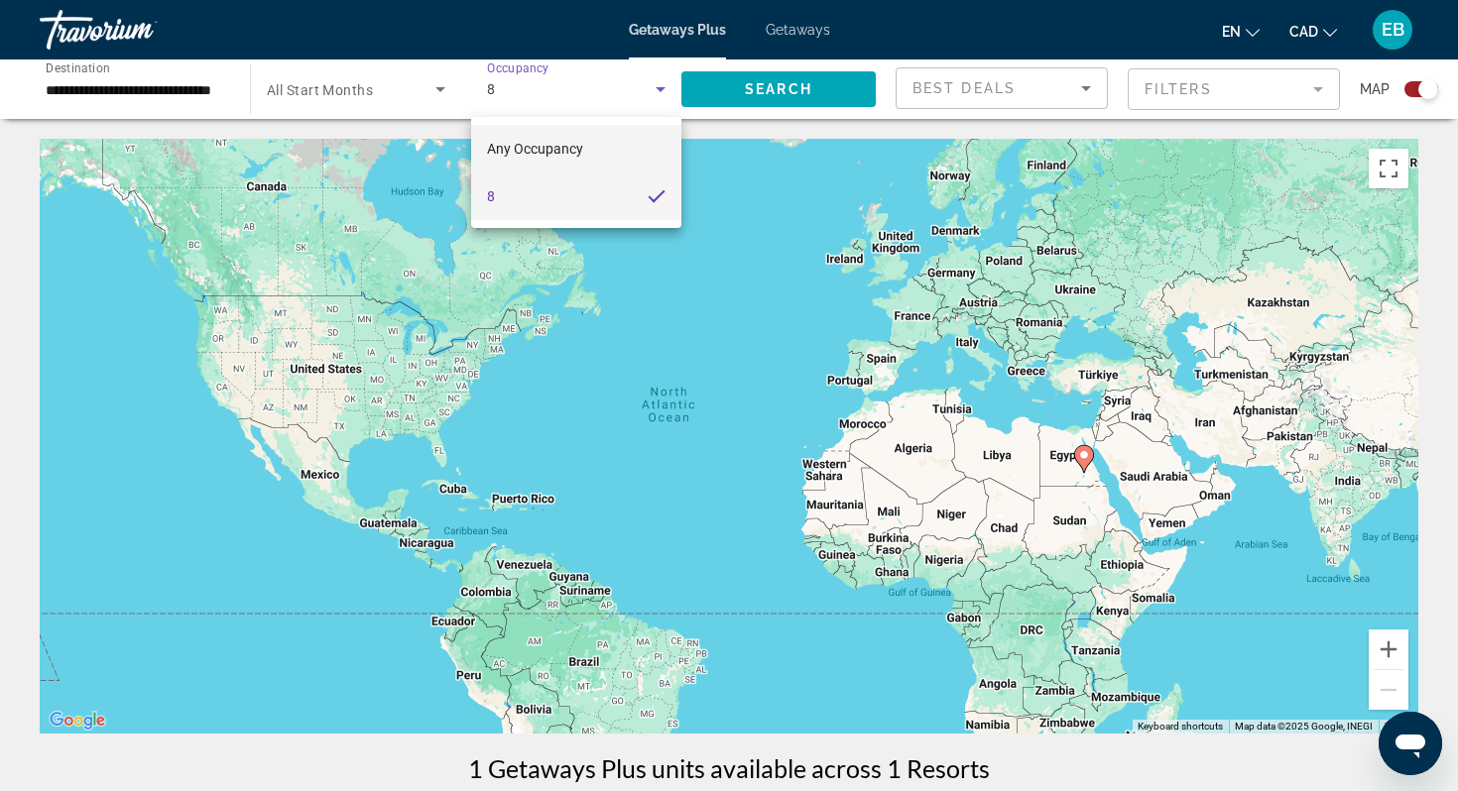
click at [599, 149] on mat-option "Any Occupancy" at bounding box center [576, 149] width 210 height 48
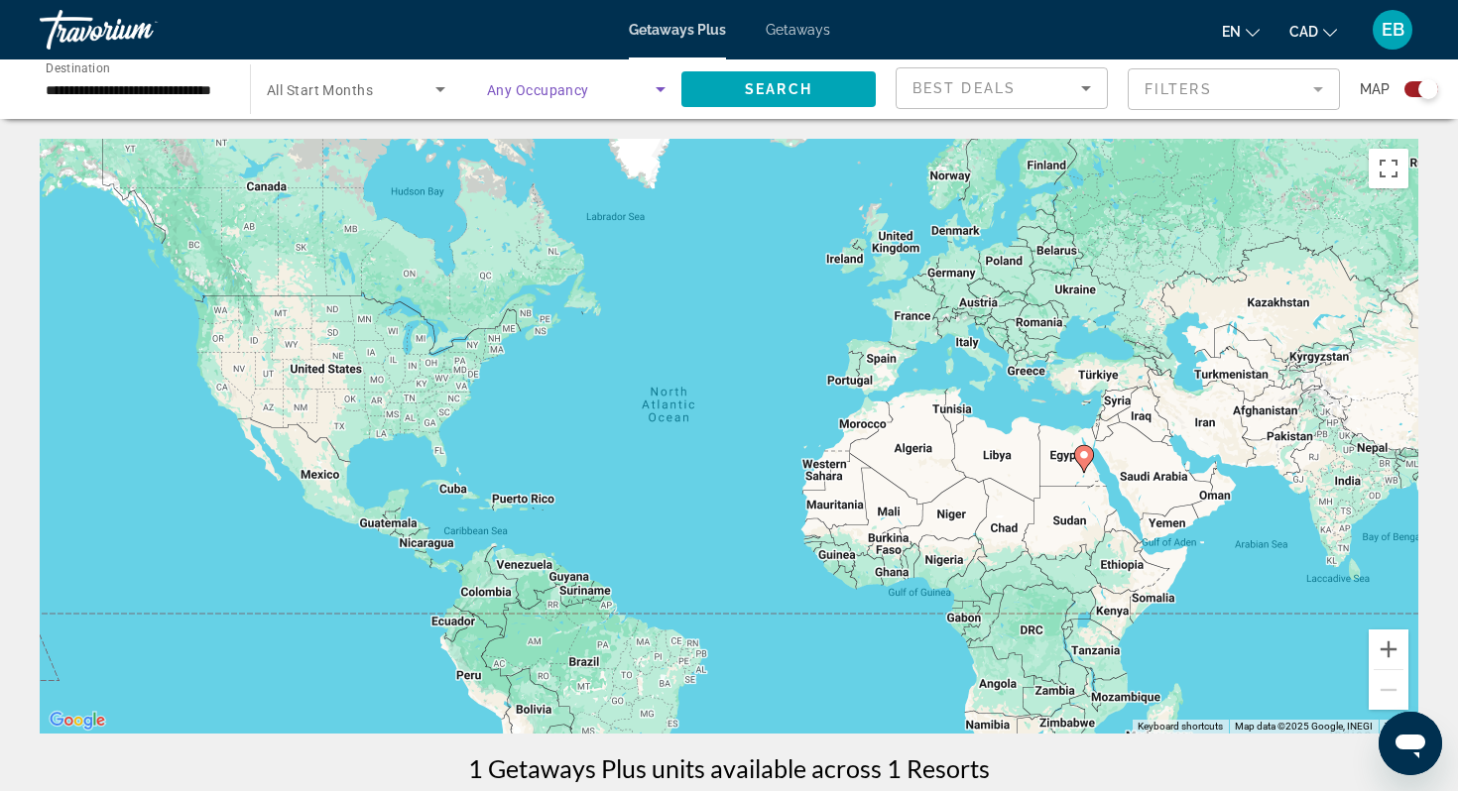
click at [593, 90] on span "Search widget" at bounding box center [571, 89] width 169 height 24
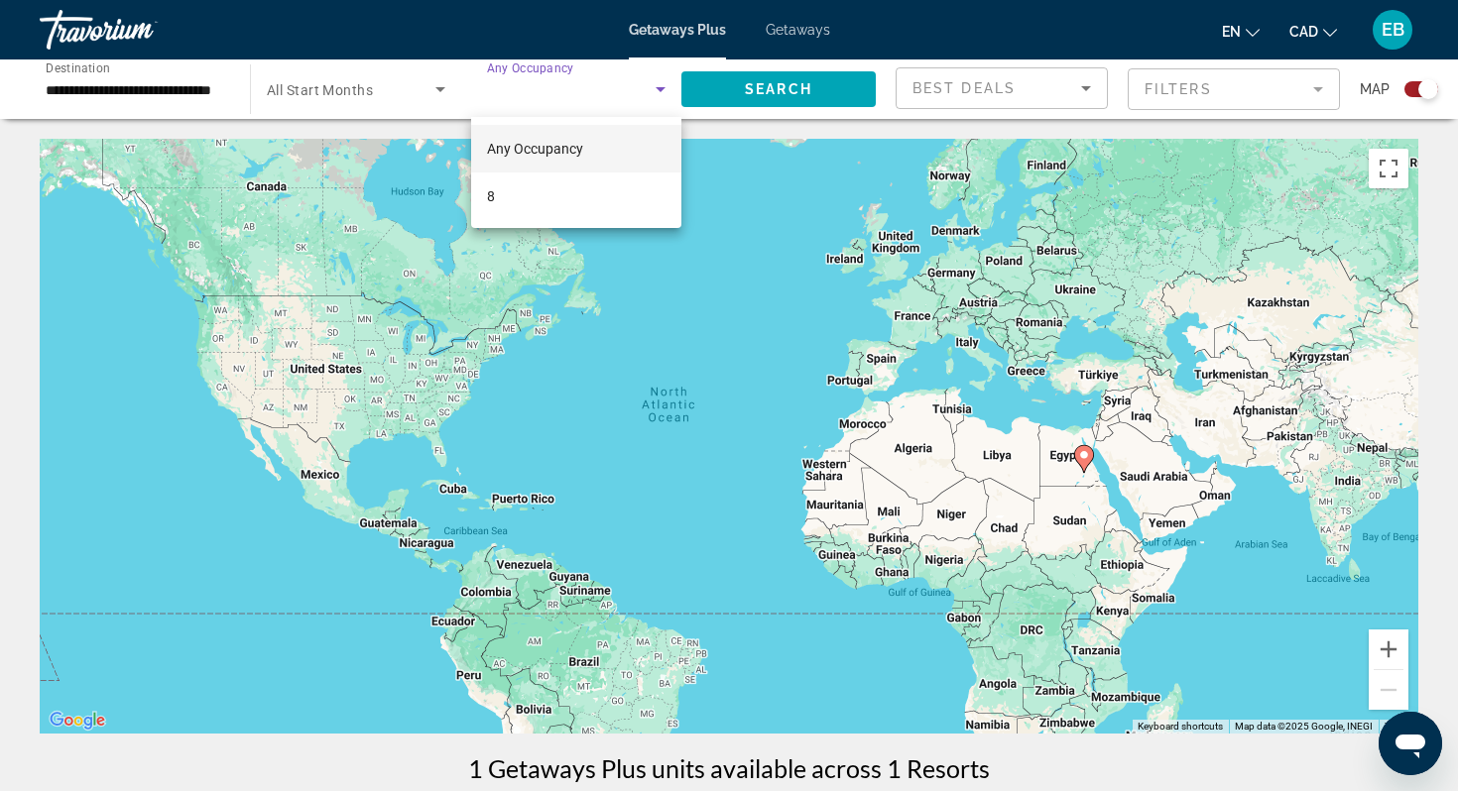
click at [397, 88] on div at bounding box center [729, 395] width 1458 height 791
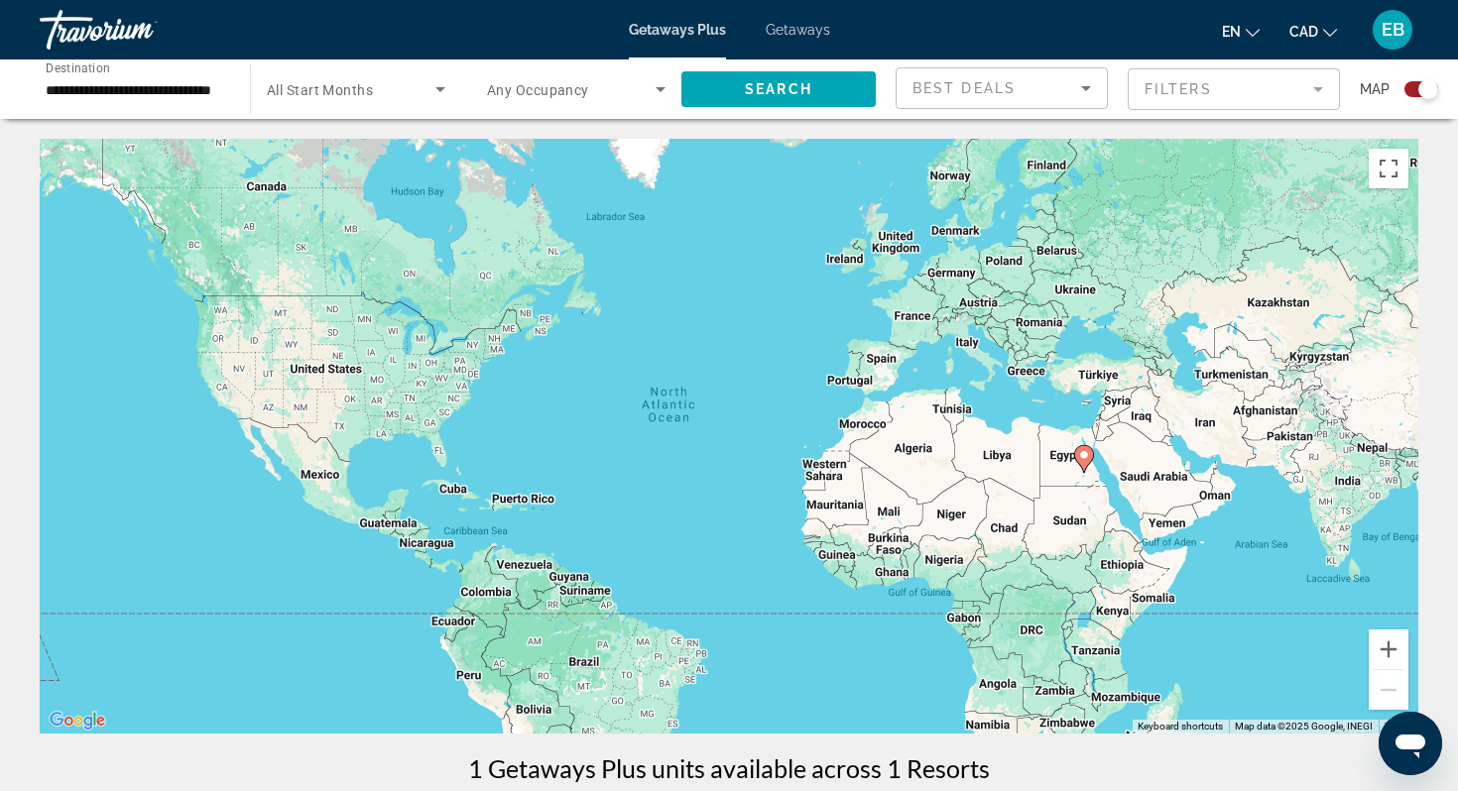
click at [528, 94] on span "Any Occupancy" at bounding box center [538, 90] width 102 height 16
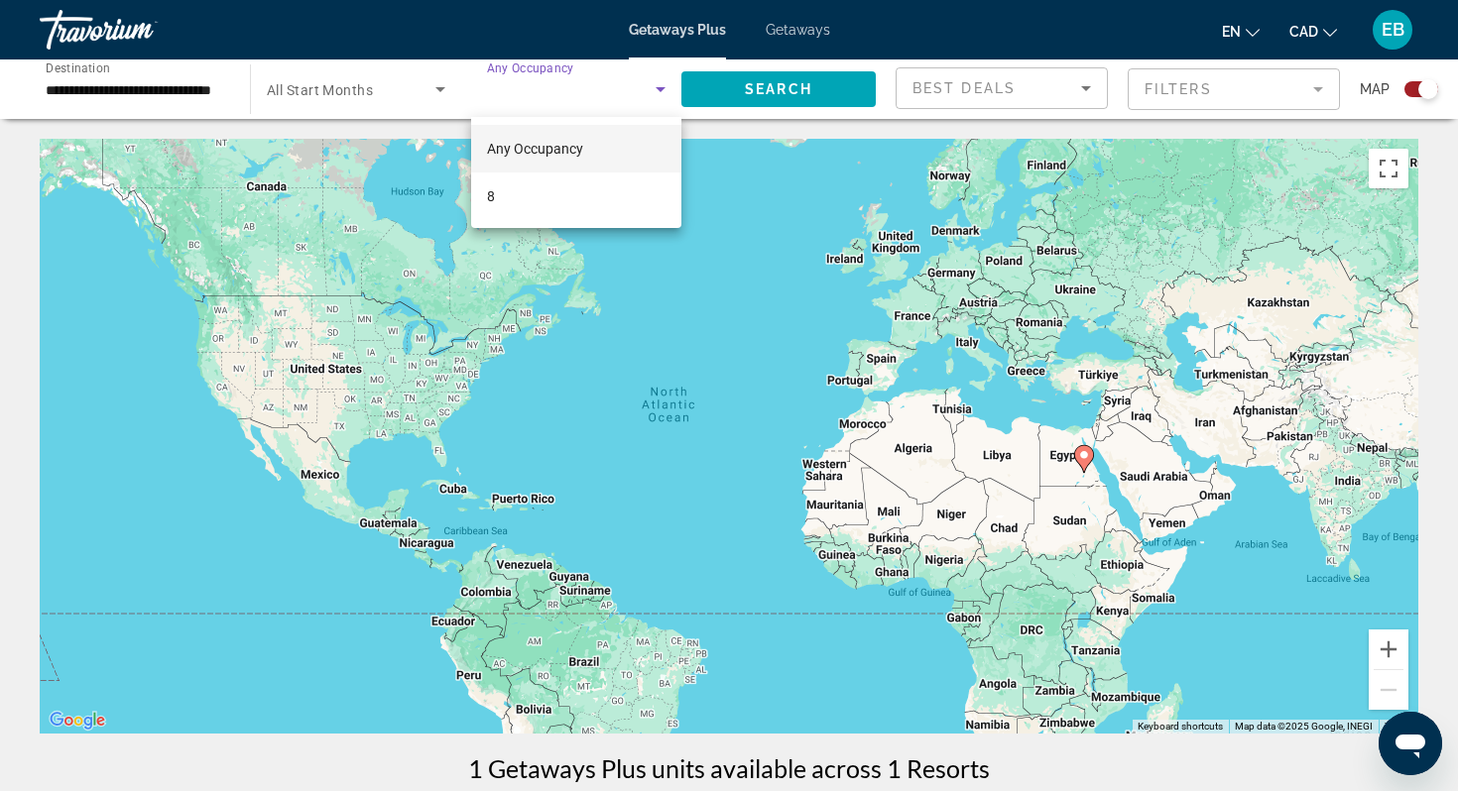
click at [410, 97] on div at bounding box center [729, 395] width 1458 height 791
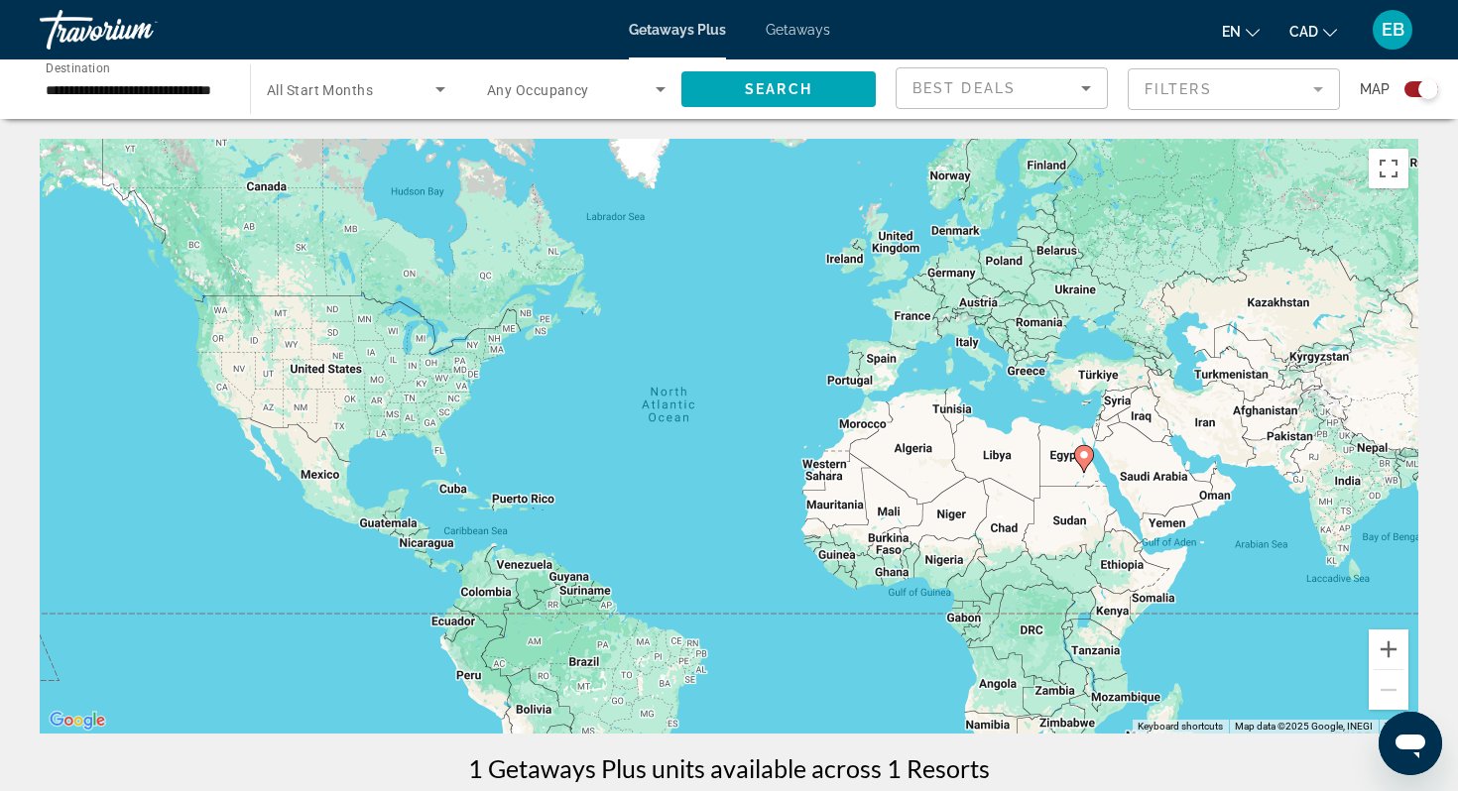
click at [442, 90] on icon "Search widget" at bounding box center [440, 89] width 24 height 24
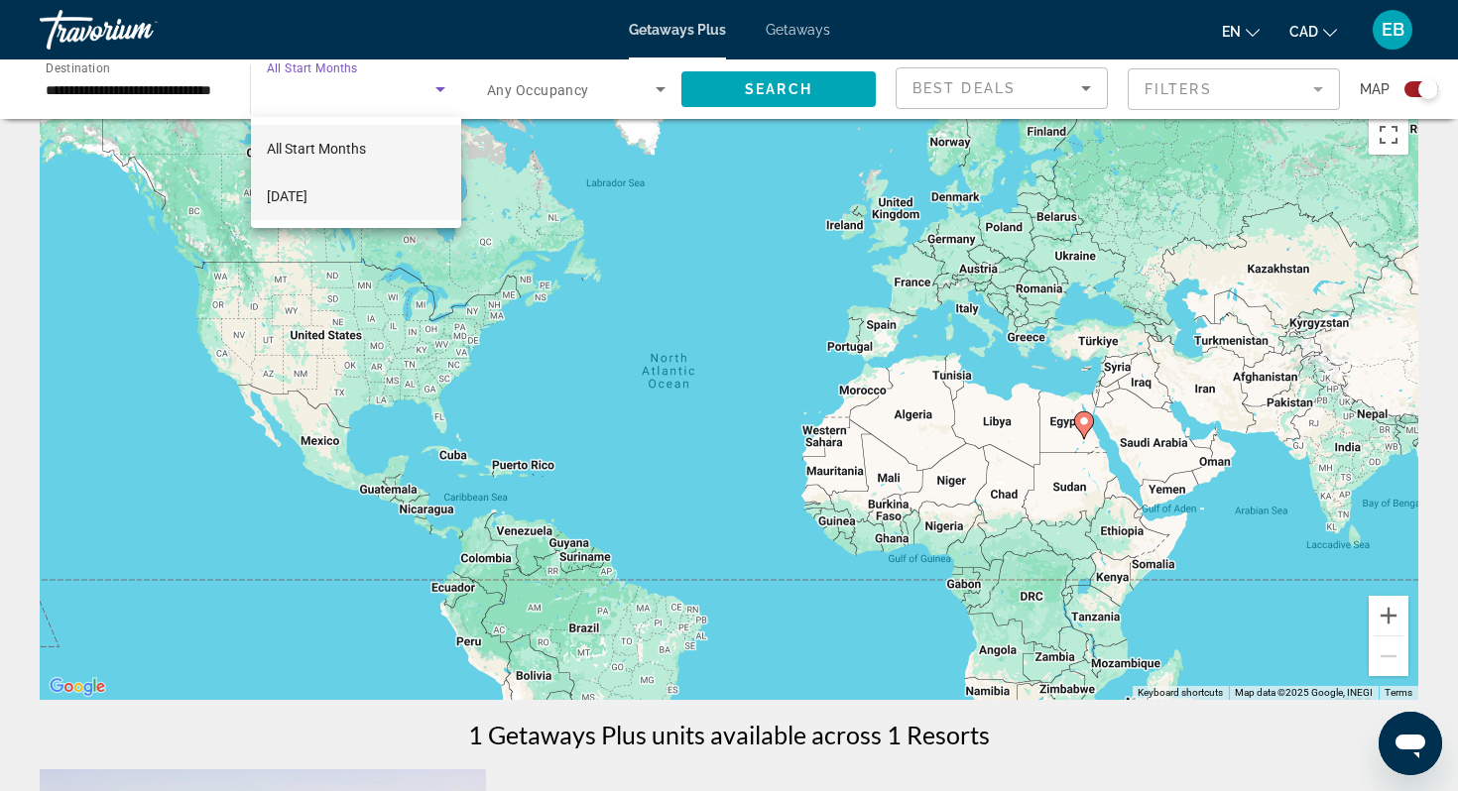
scroll to position [20, 0]
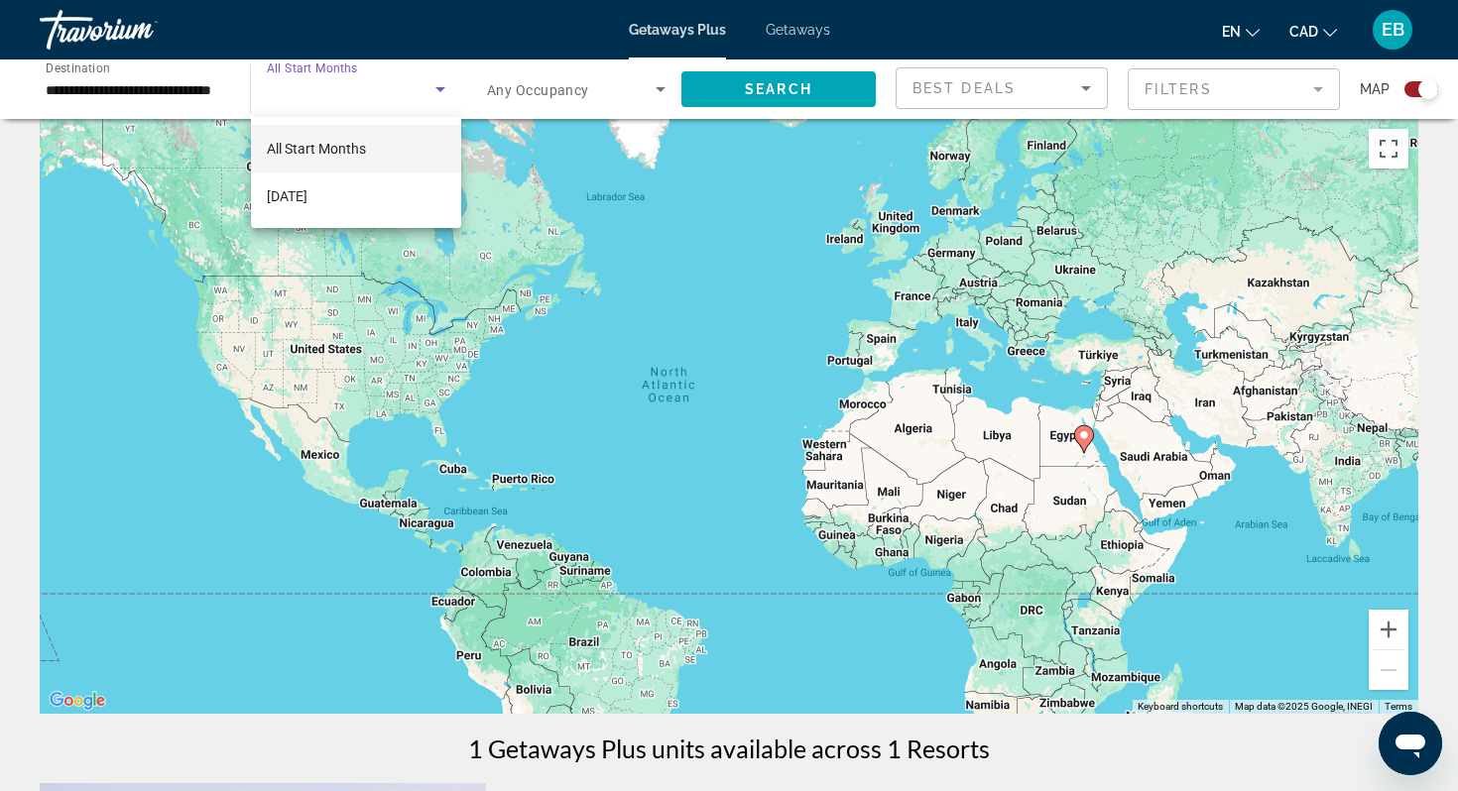
click at [322, 147] on span "All Start Months" at bounding box center [316, 149] width 99 height 16
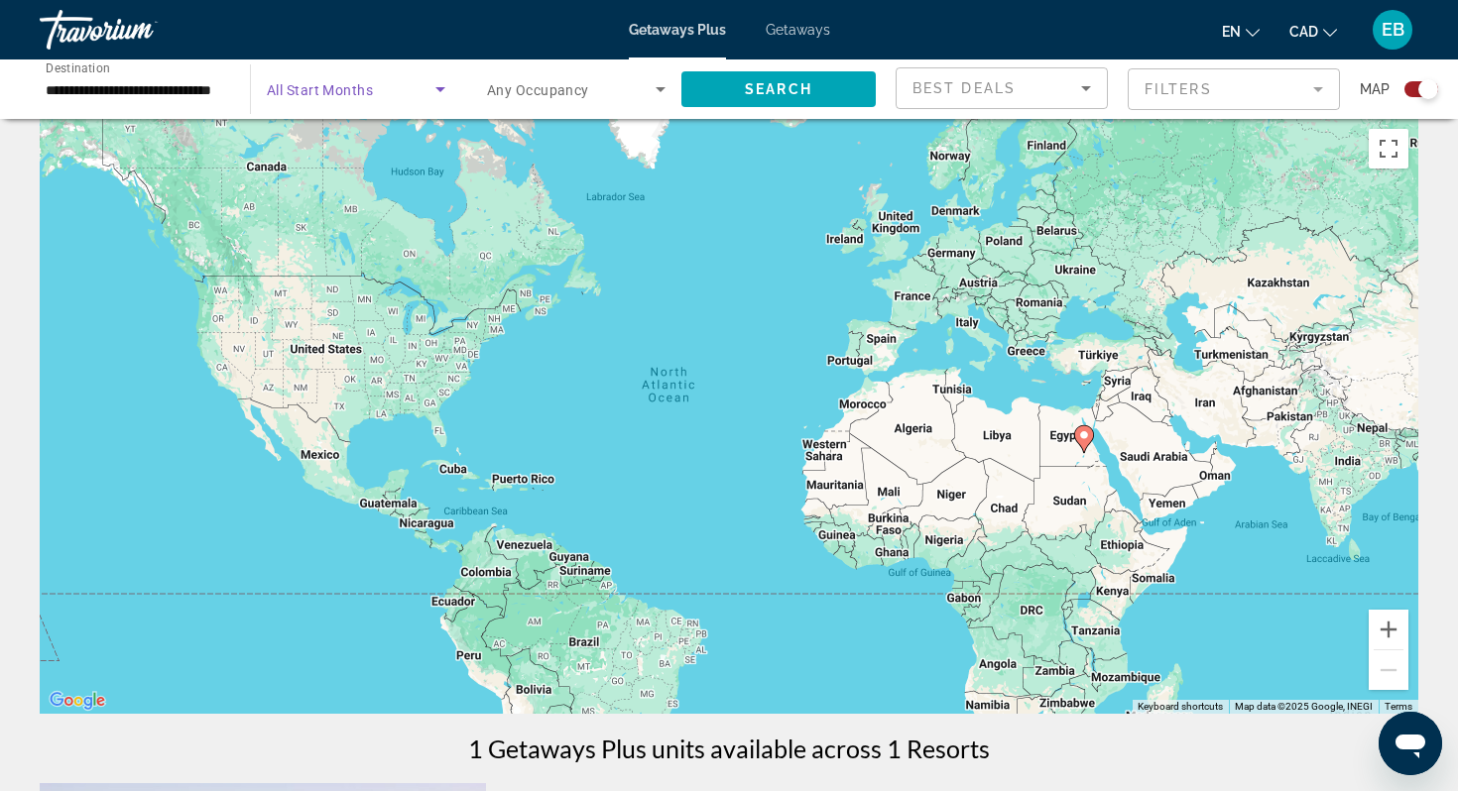
click at [635, 87] on span "Search widget" at bounding box center [571, 89] width 169 height 24
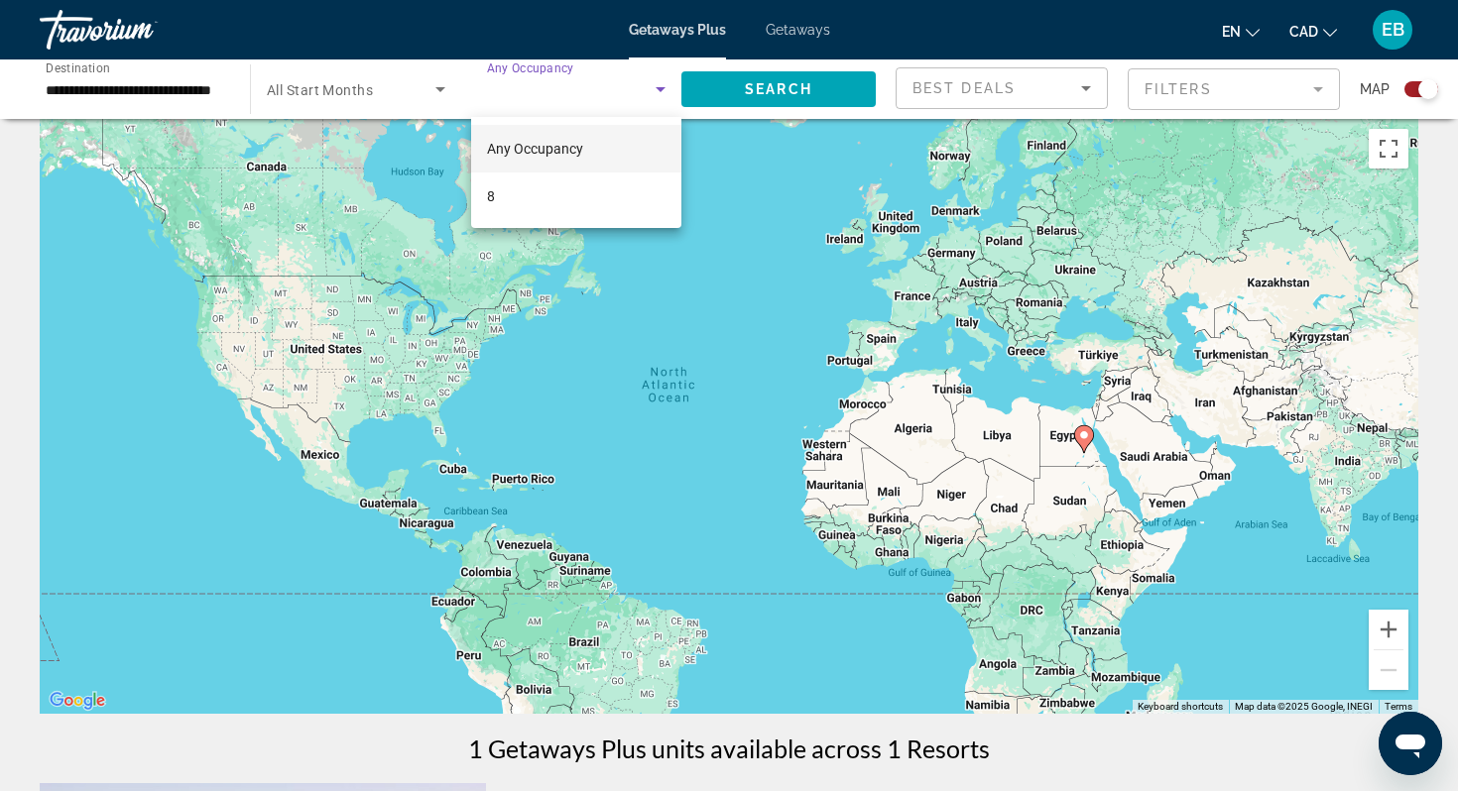
click at [592, 153] on mat-option "Any Occupancy" at bounding box center [576, 149] width 210 height 48
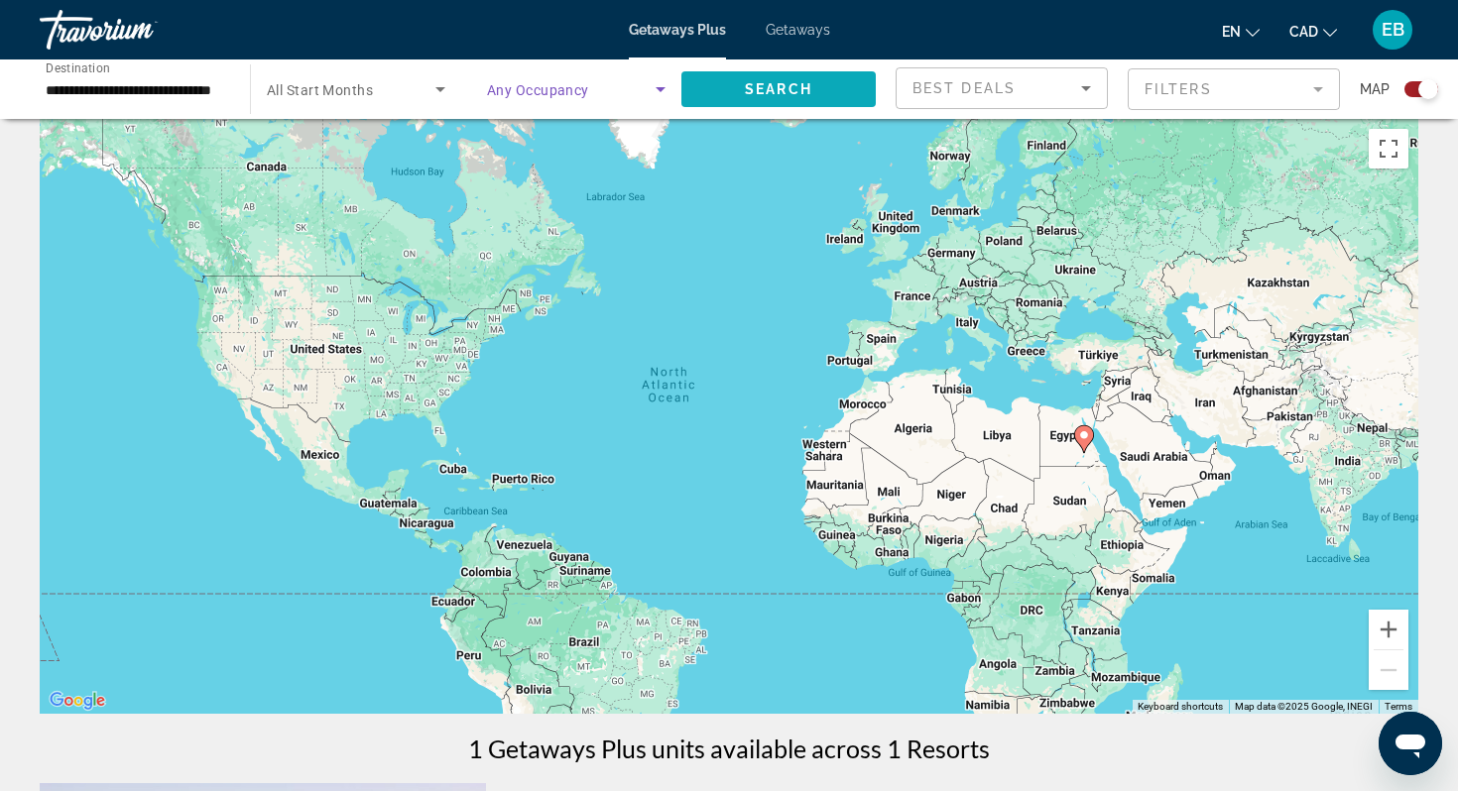
click at [849, 89] on span "Search widget" at bounding box center [778, 89] width 194 height 48
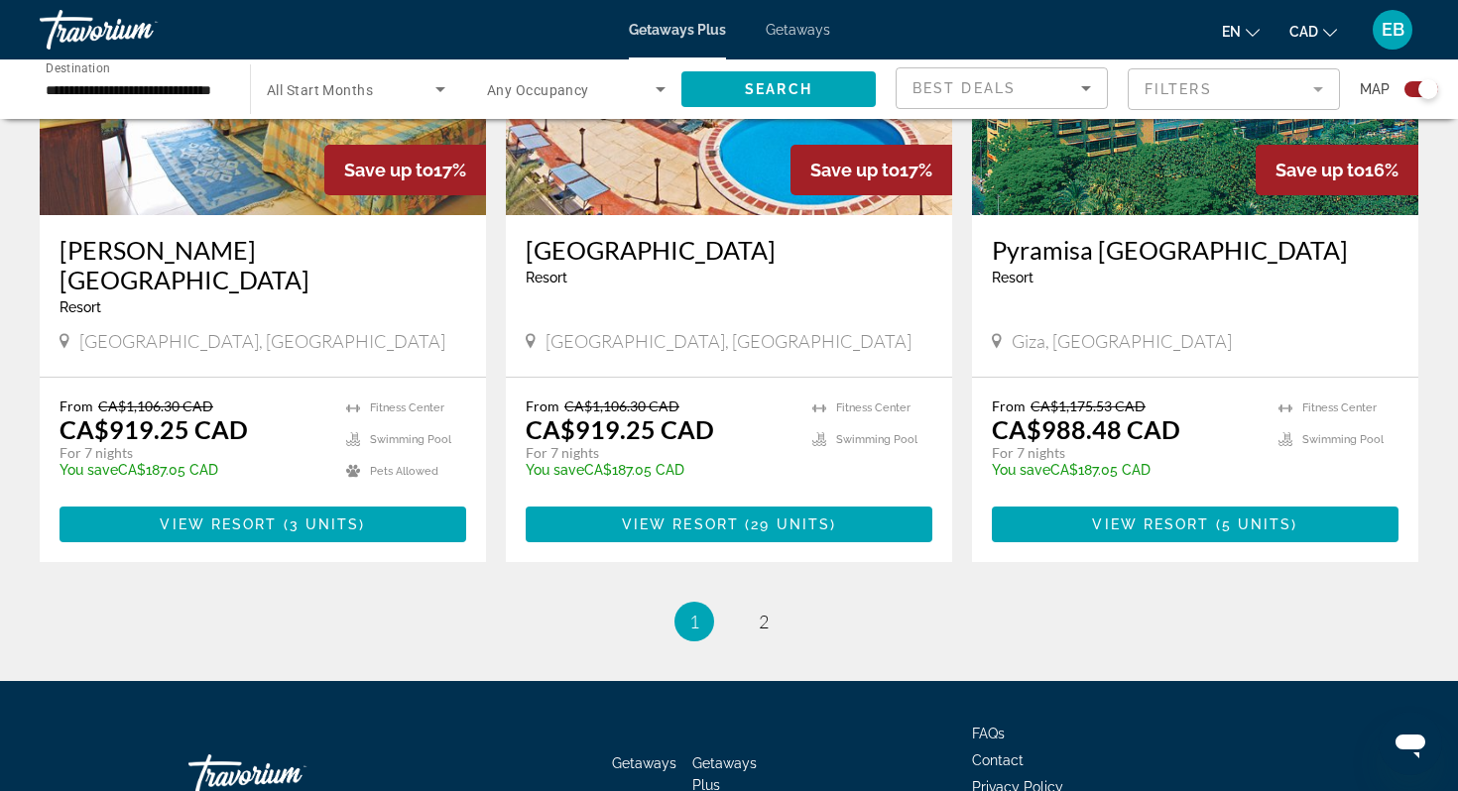
scroll to position [3032, 0]
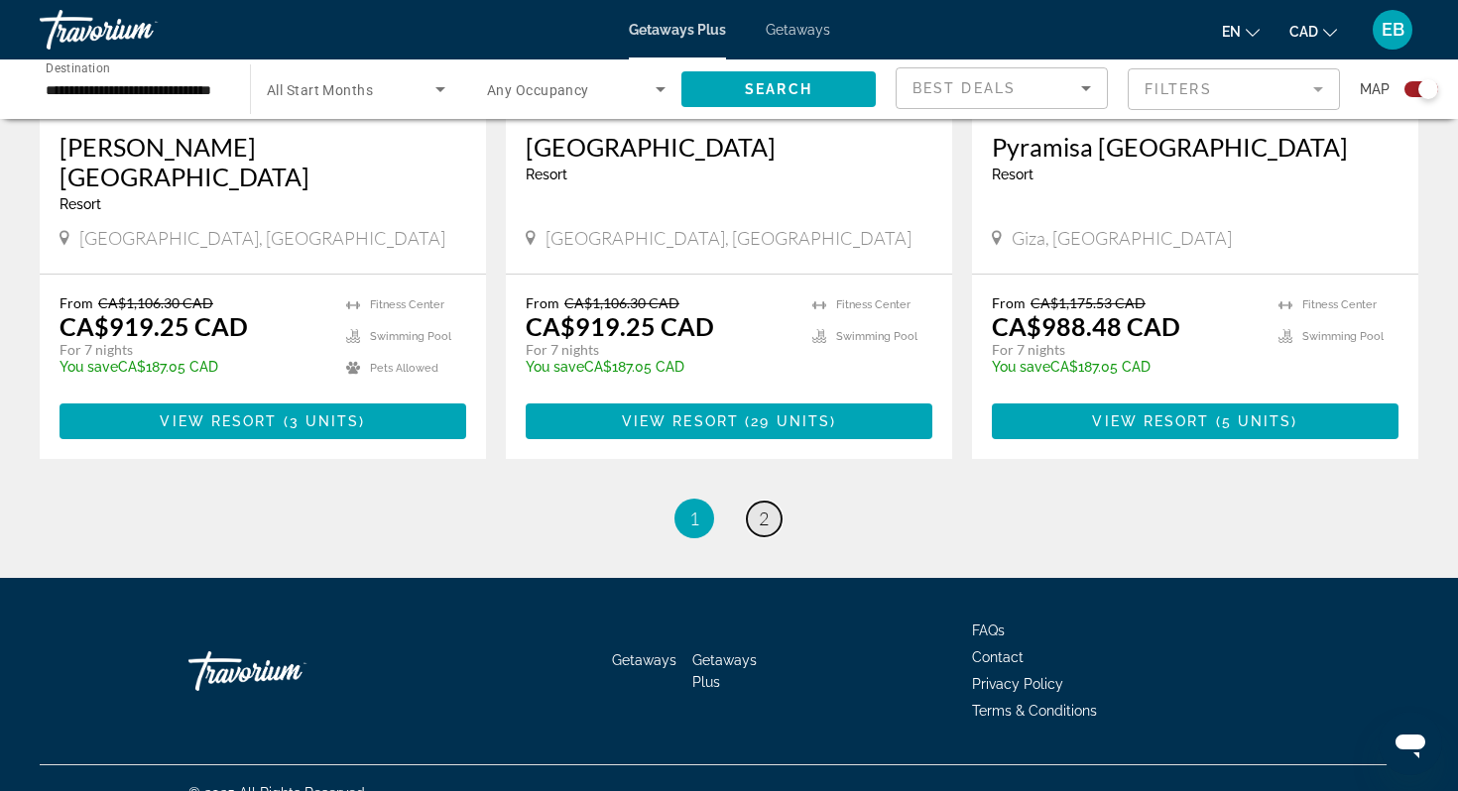
click at [761, 508] on span "2" at bounding box center [764, 519] width 10 height 22
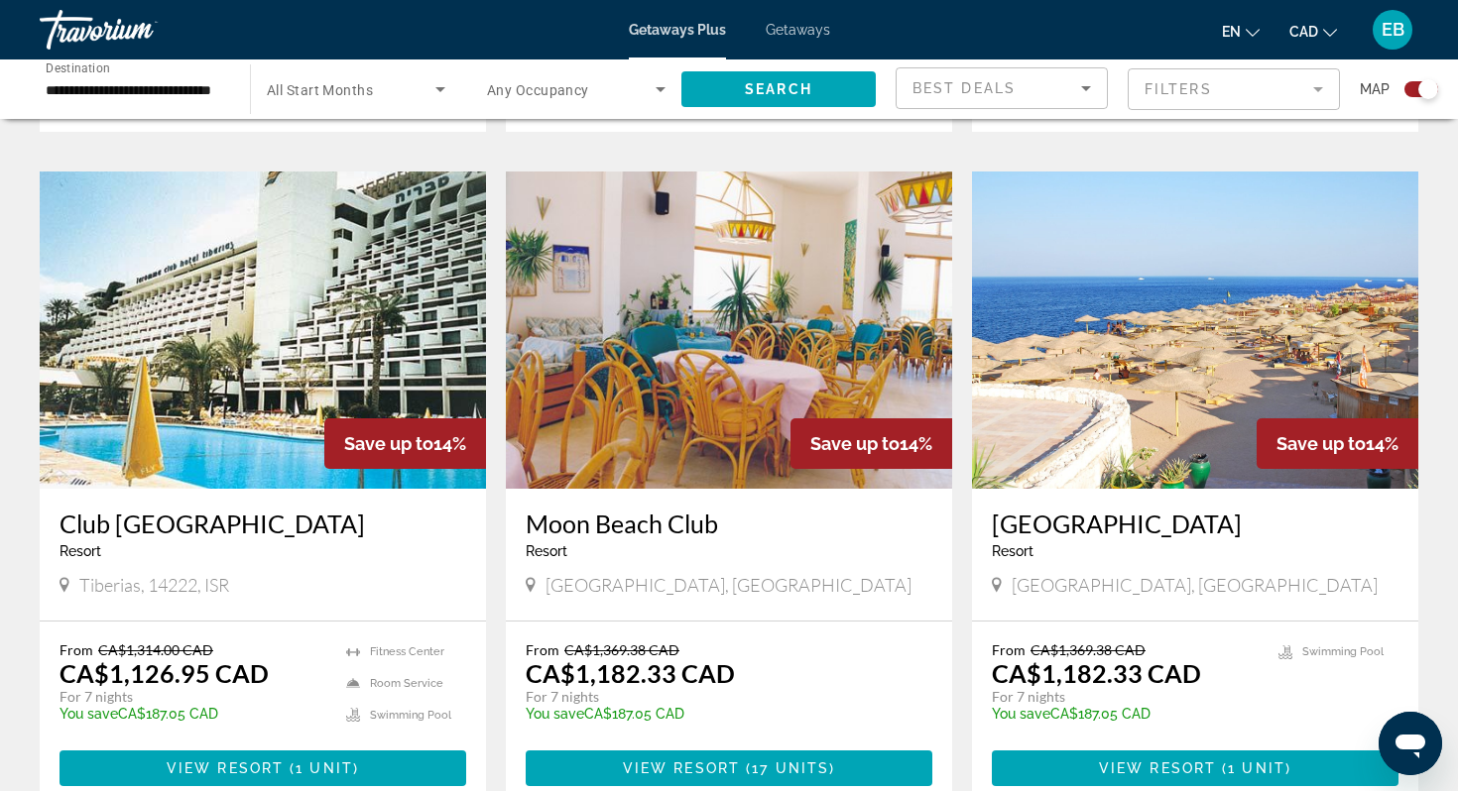
scroll to position [1371, 0]
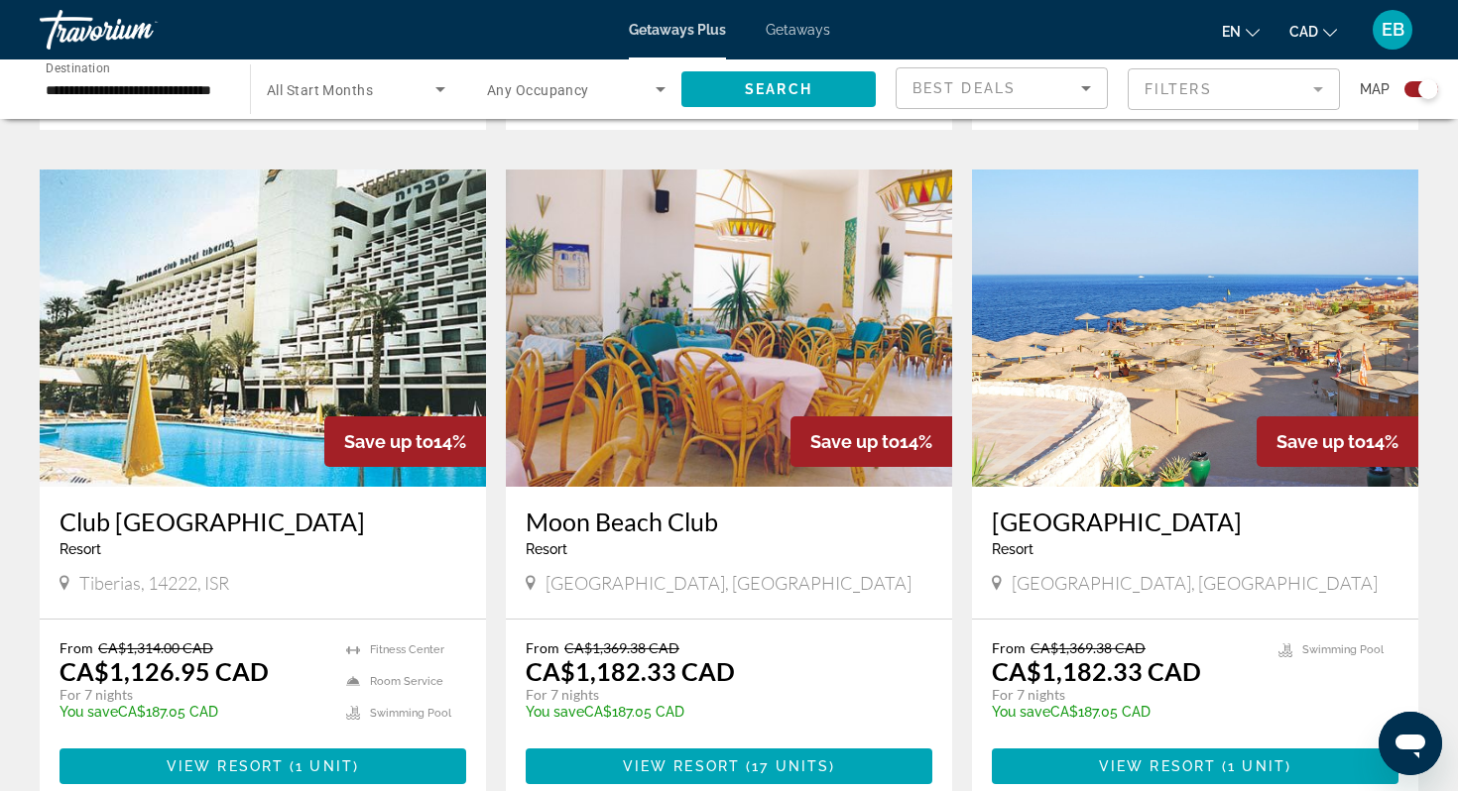
click at [233, 507] on h3 "Club Hotel Tiberias" at bounding box center [263, 522] width 407 height 30
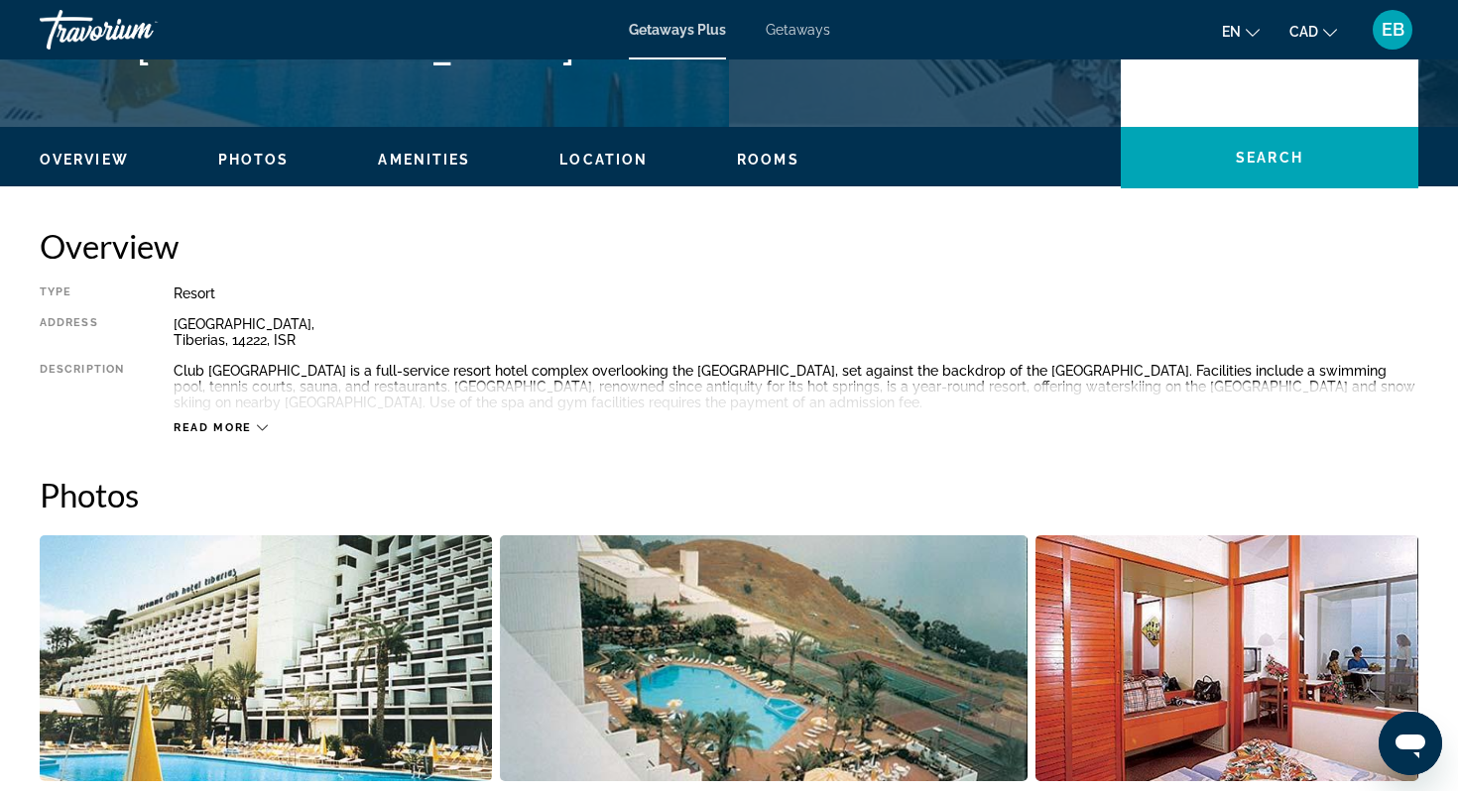
scroll to position [534, 0]
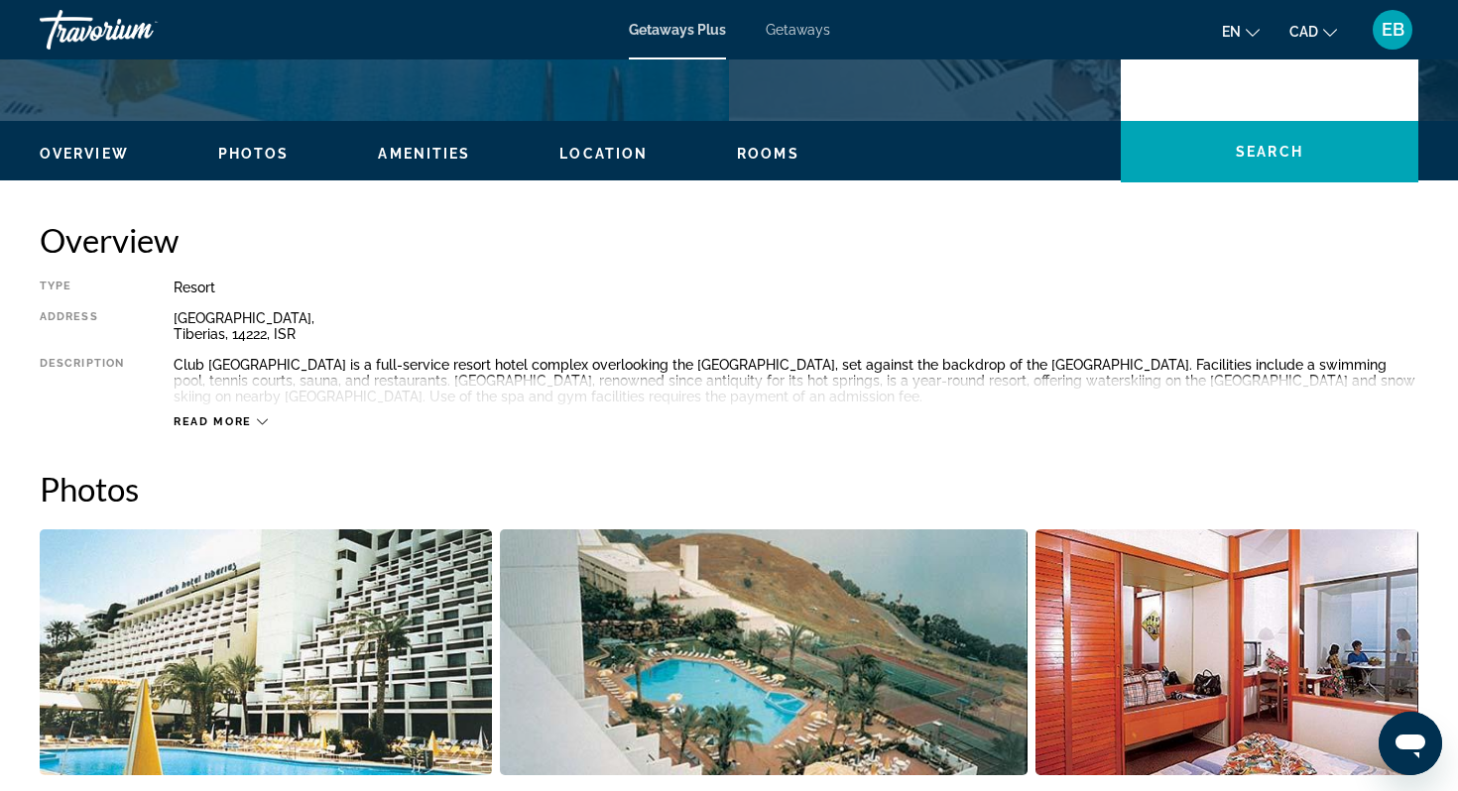
click at [213, 412] on div "Read more" at bounding box center [796, 402] width 1245 height 55
click at [221, 424] on span "Read more" at bounding box center [213, 422] width 78 height 13
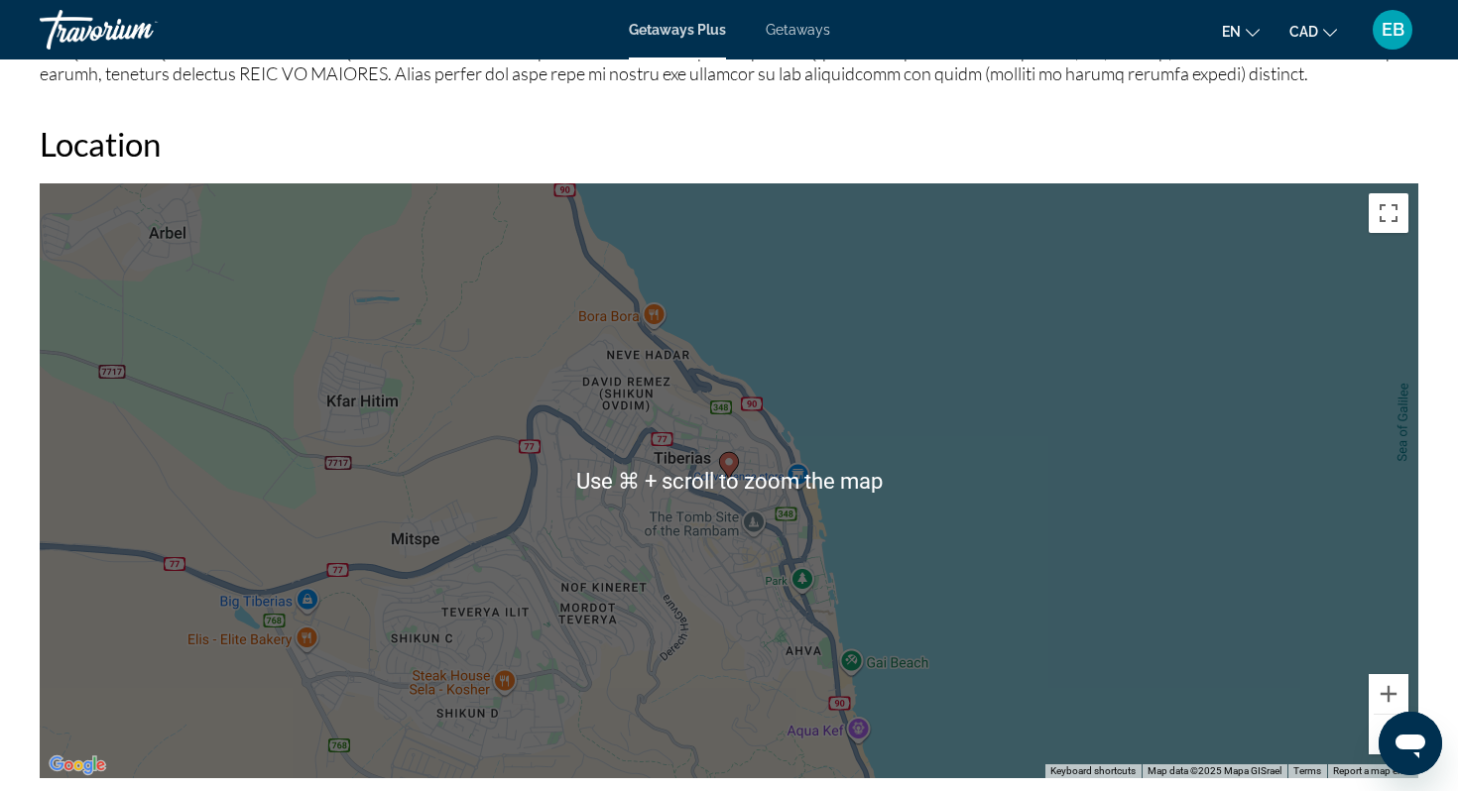
scroll to position [2113, 0]
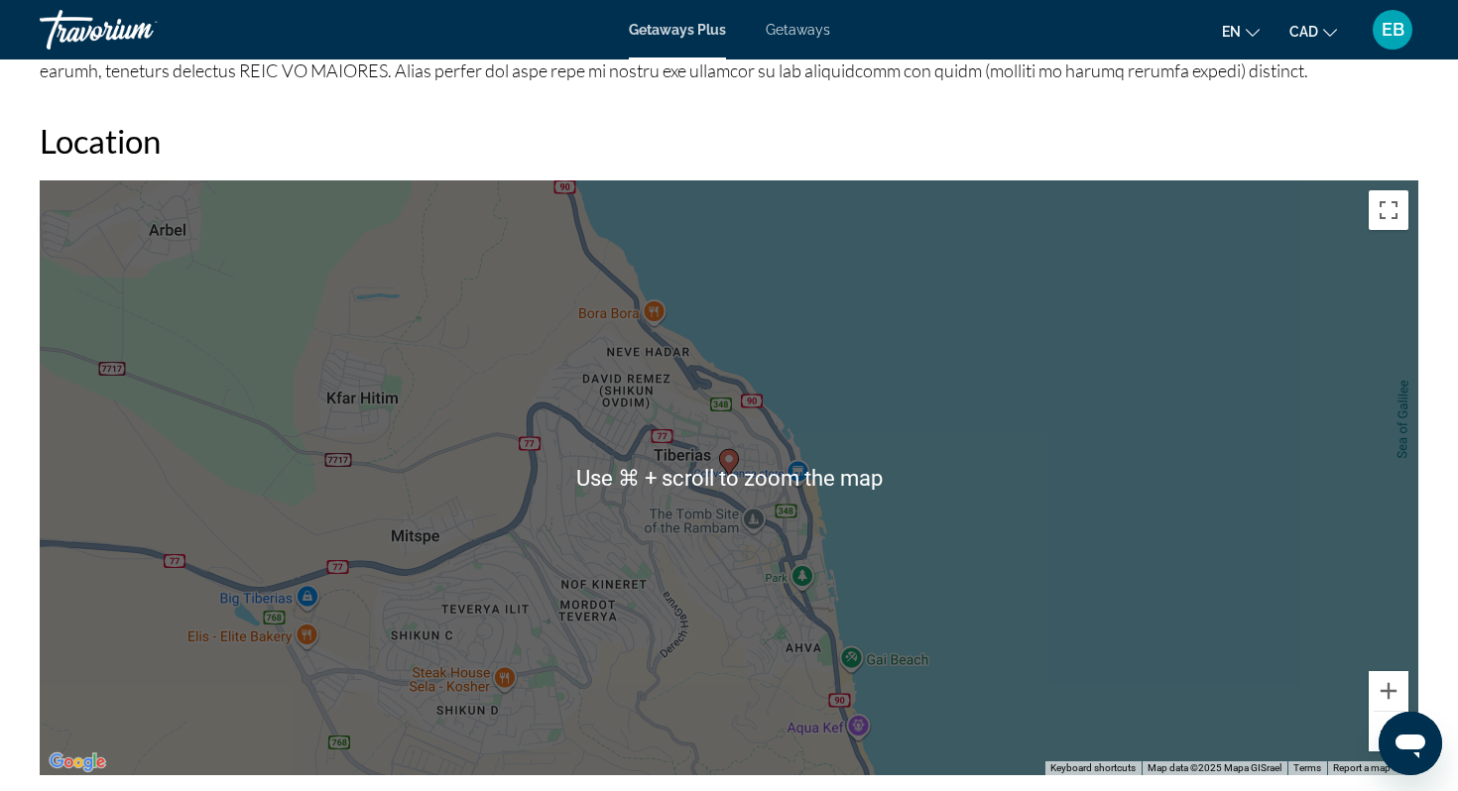
click at [1060, 420] on div "To activate drag with keyboard, press Alt + Enter. Once in keyboard drag state,…" at bounding box center [729, 477] width 1378 height 595
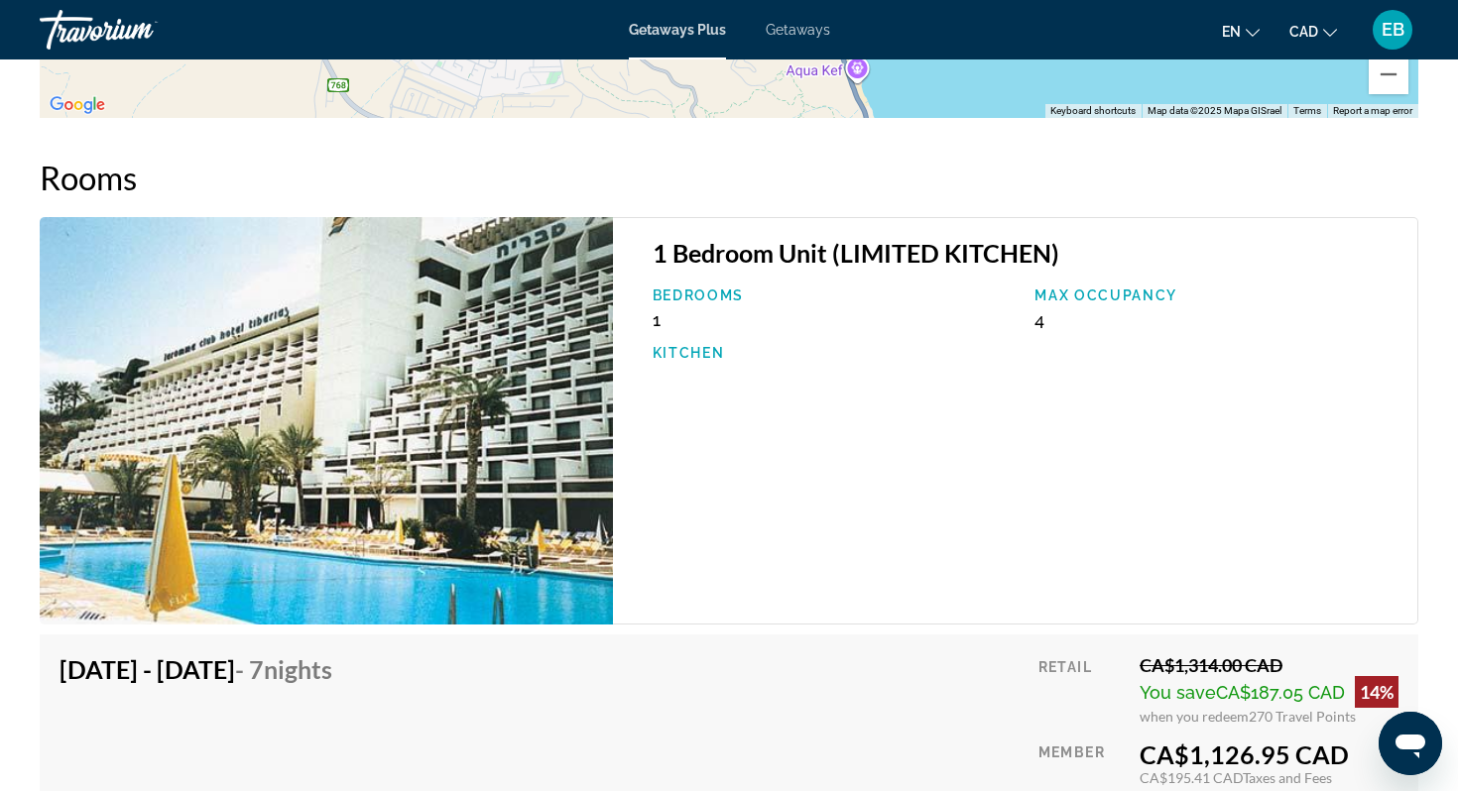
scroll to position [2686, 0]
